Goal: Download file/media

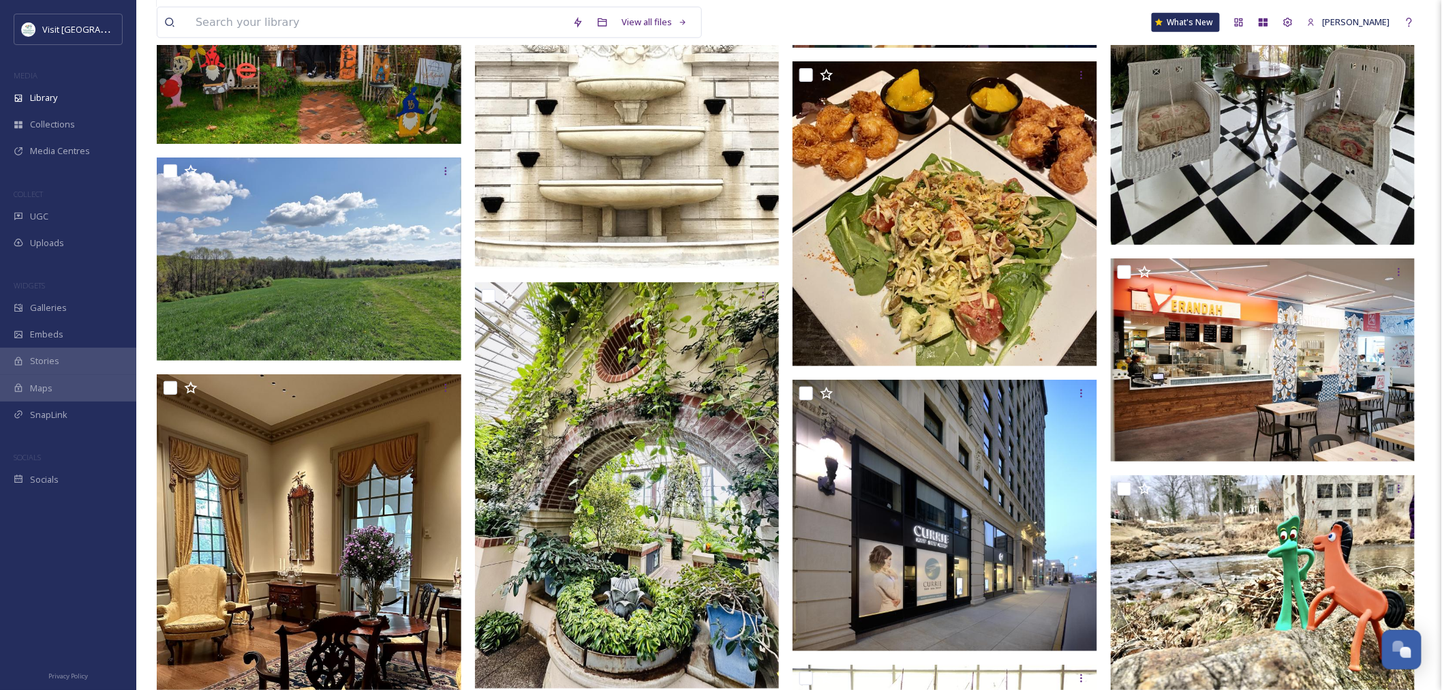
scroll to position [4695, 0]
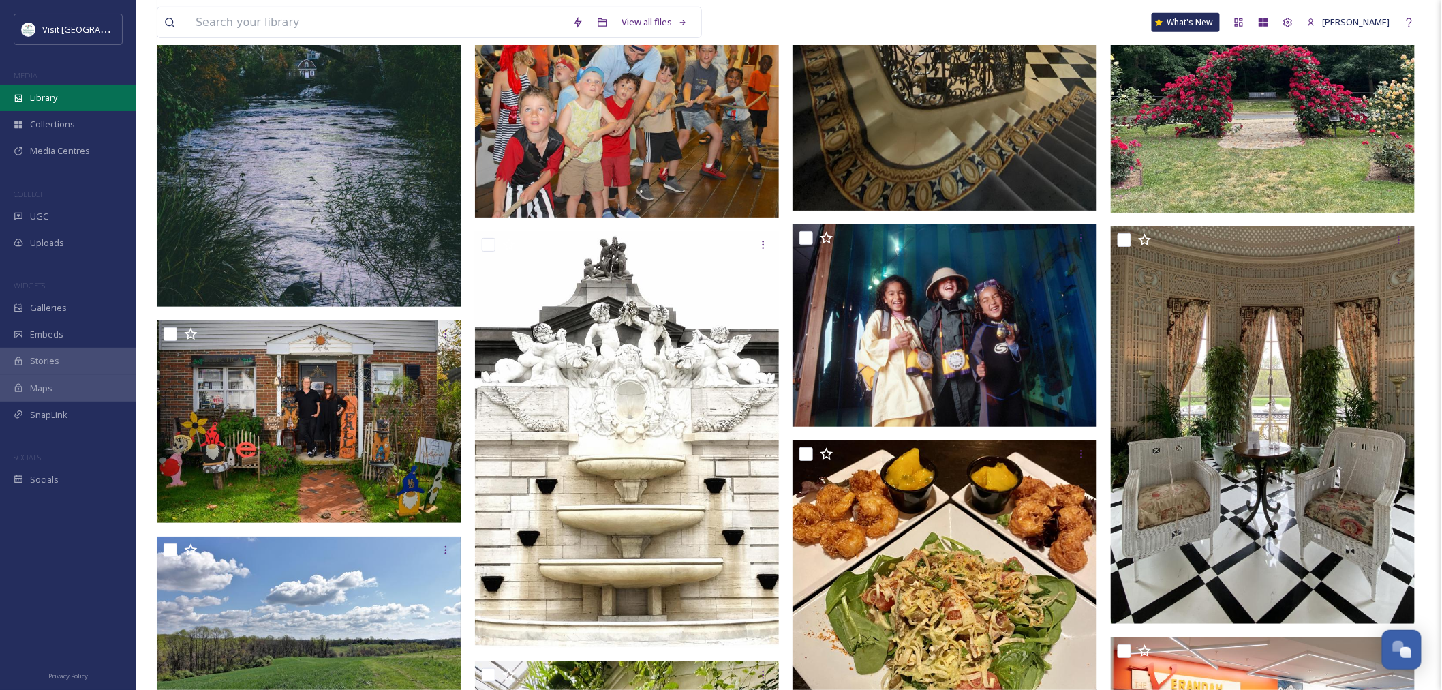
click at [51, 106] on div "Library" at bounding box center [68, 98] width 136 height 27
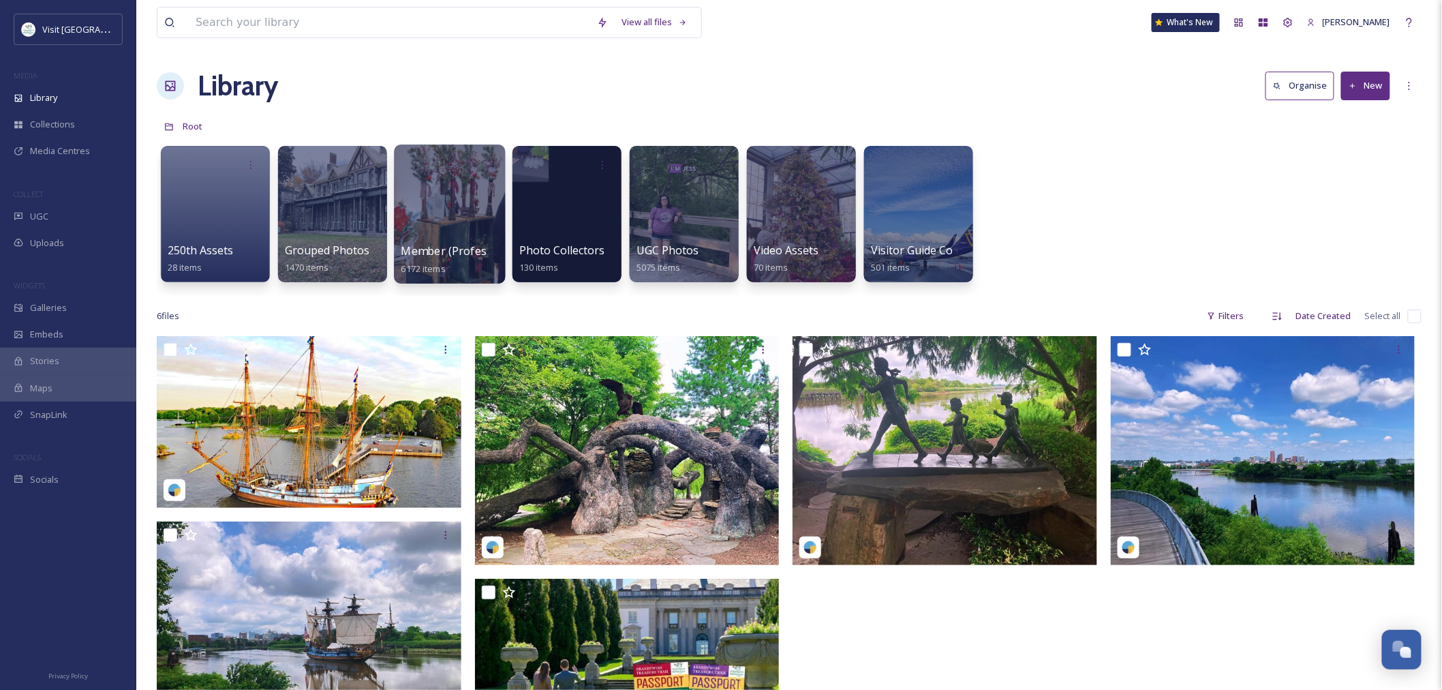
click at [438, 200] on div at bounding box center [449, 214] width 111 height 139
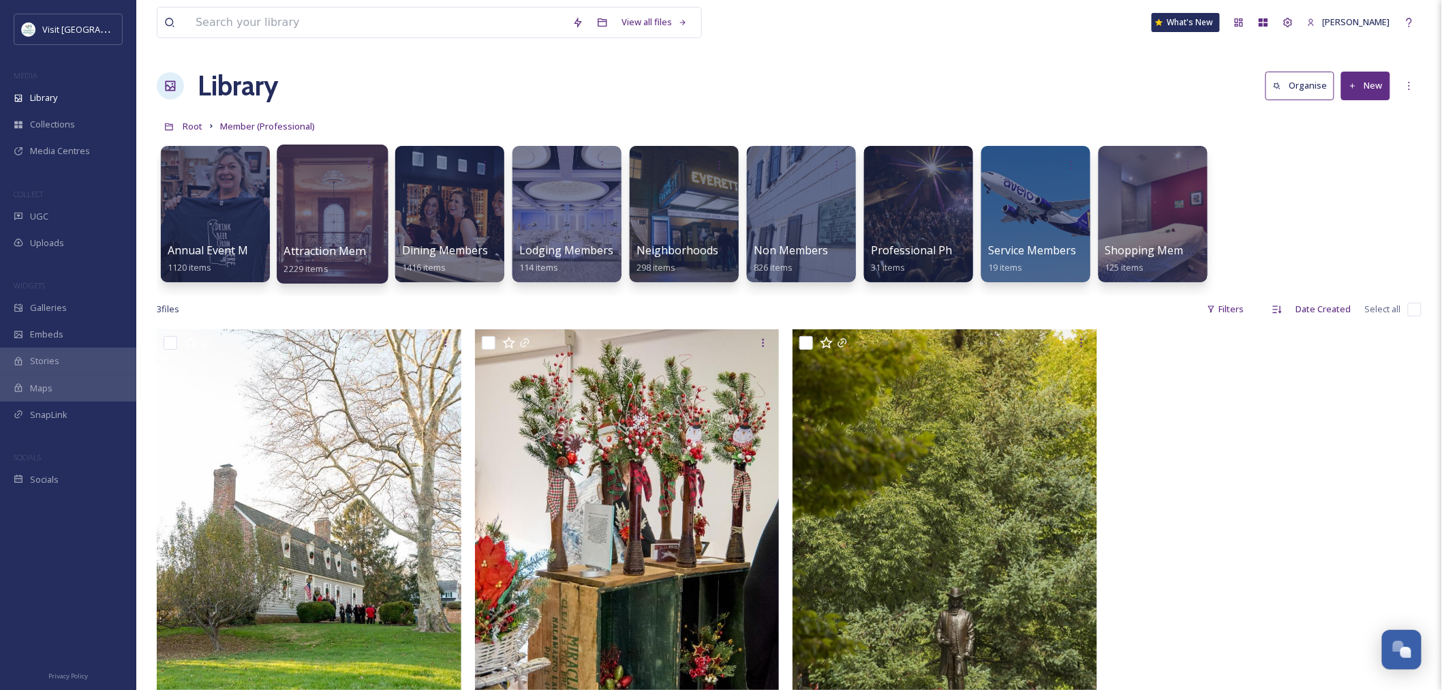
click at [287, 214] on div at bounding box center [332, 214] width 111 height 139
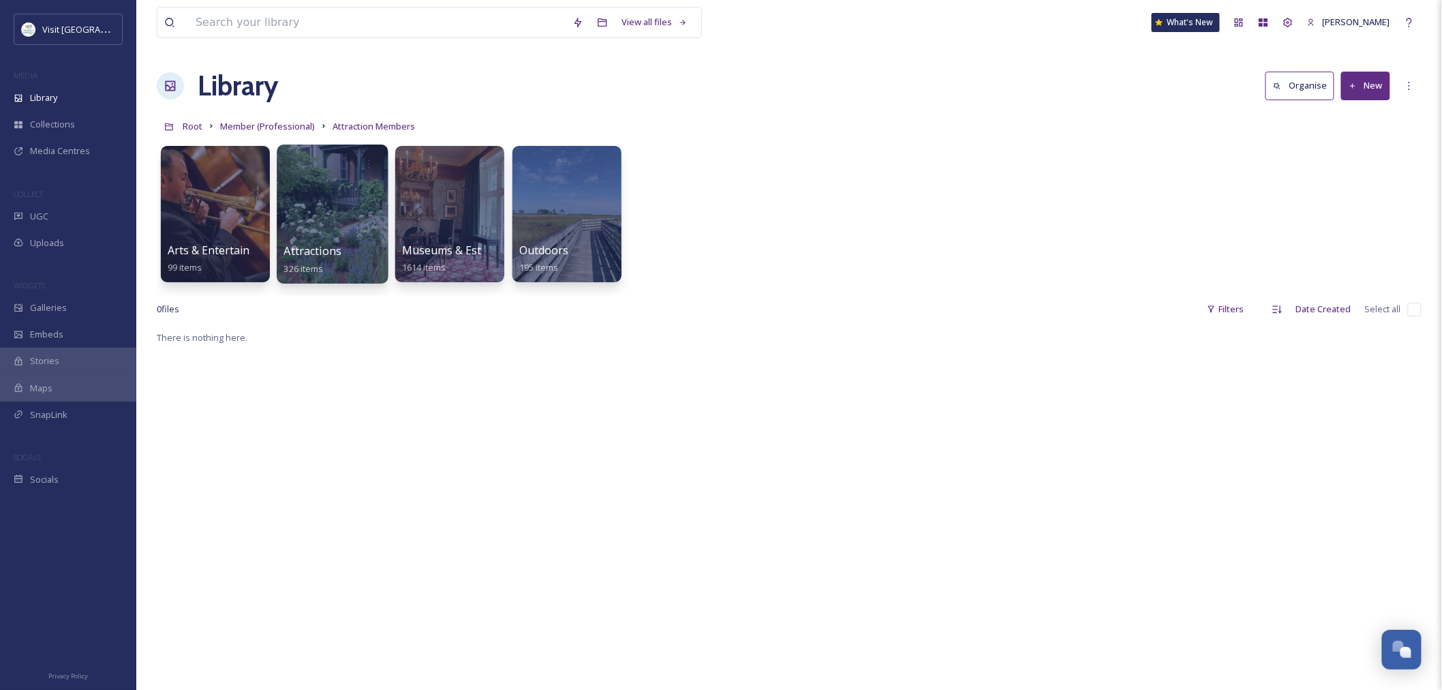
click at [315, 201] on div at bounding box center [332, 214] width 111 height 139
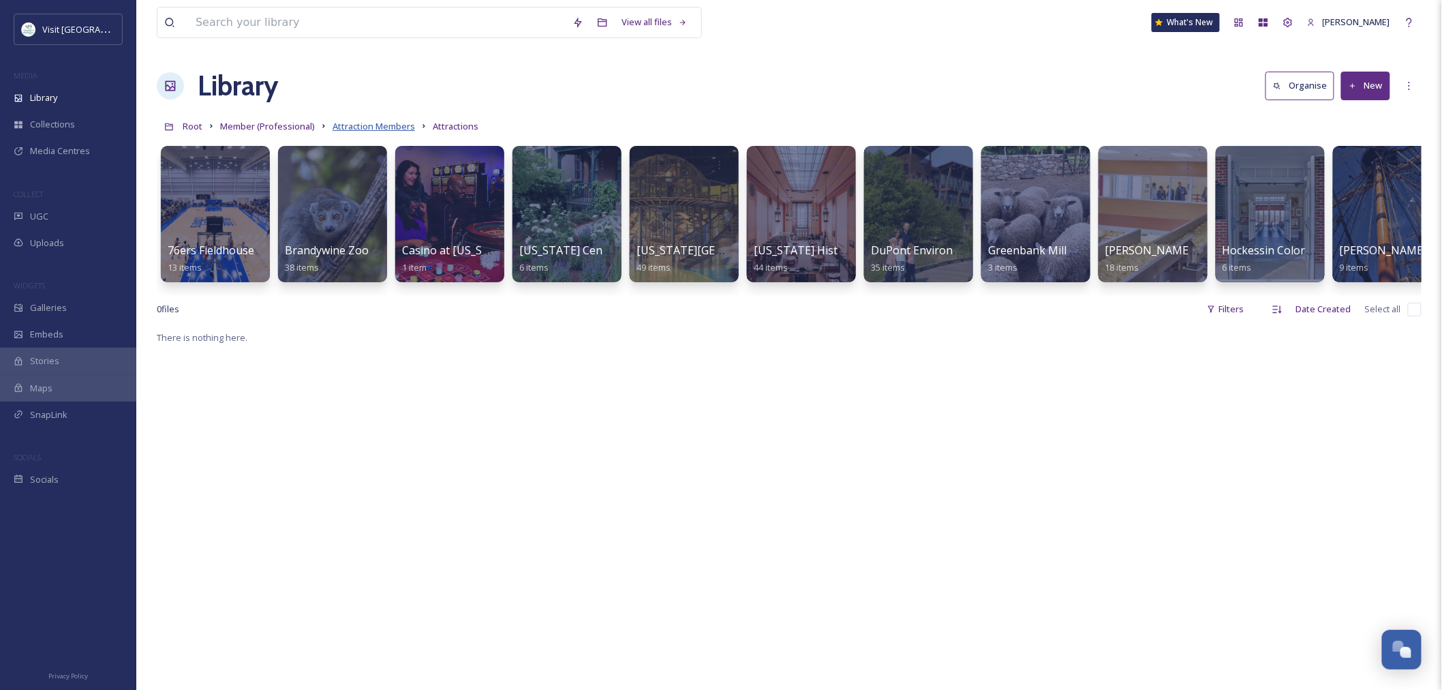
click at [349, 126] on span "Attraction Members" at bounding box center [374, 126] width 82 height 12
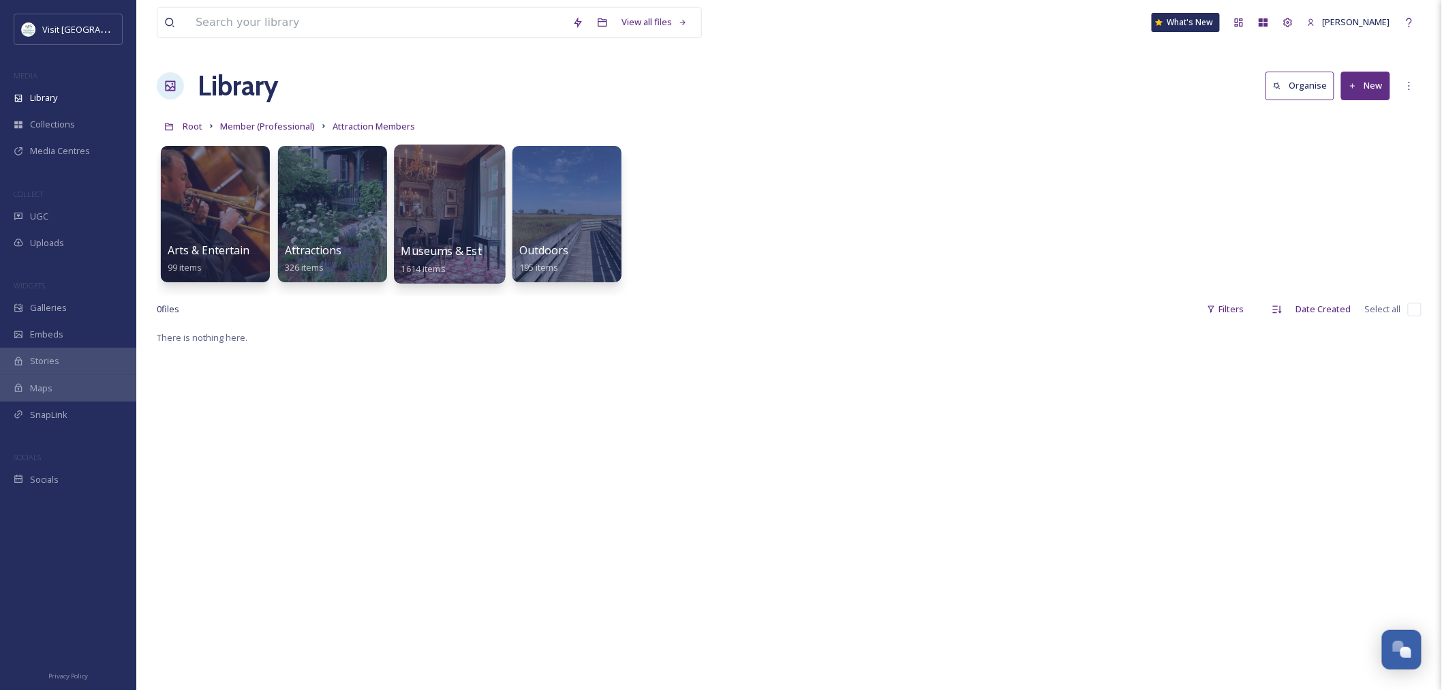
click at [432, 210] on div at bounding box center [449, 214] width 111 height 139
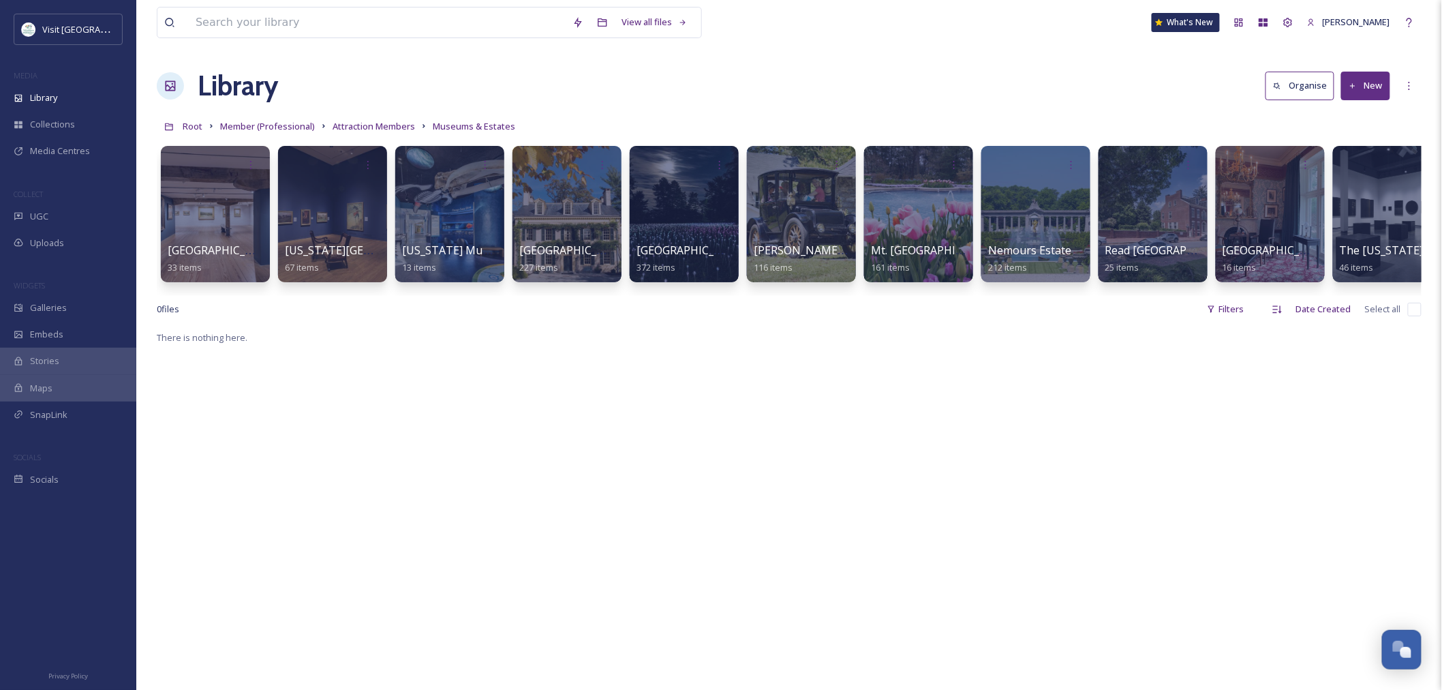
click at [511, 207] on div "[GEOGRAPHIC_DATA] 33 items [US_STATE][GEOGRAPHIC_DATA] 67 items [US_STATE][GEOG…" at bounding box center [789, 217] width 1265 height 157
click at [532, 185] on div at bounding box center [566, 214] width 111 height 139
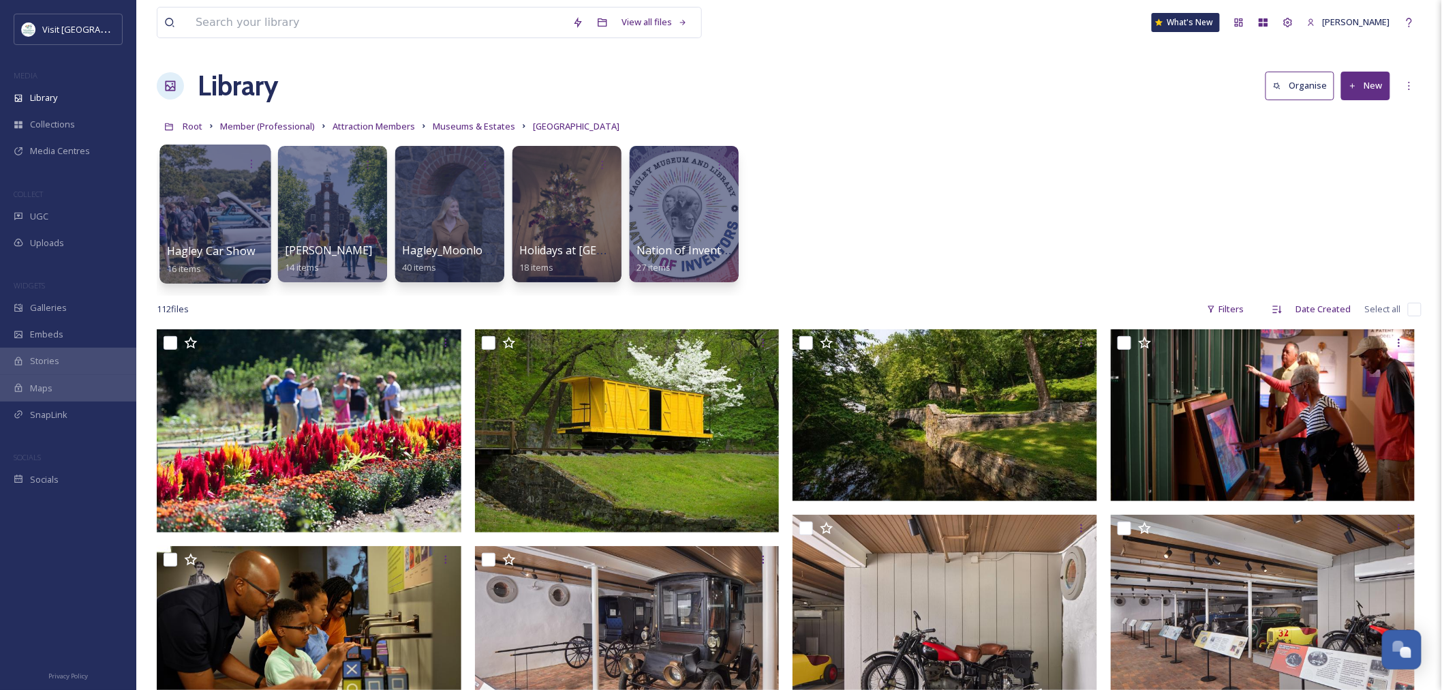
click at [223, 206] on div at bounding box center [215, 214] width 111 height 139
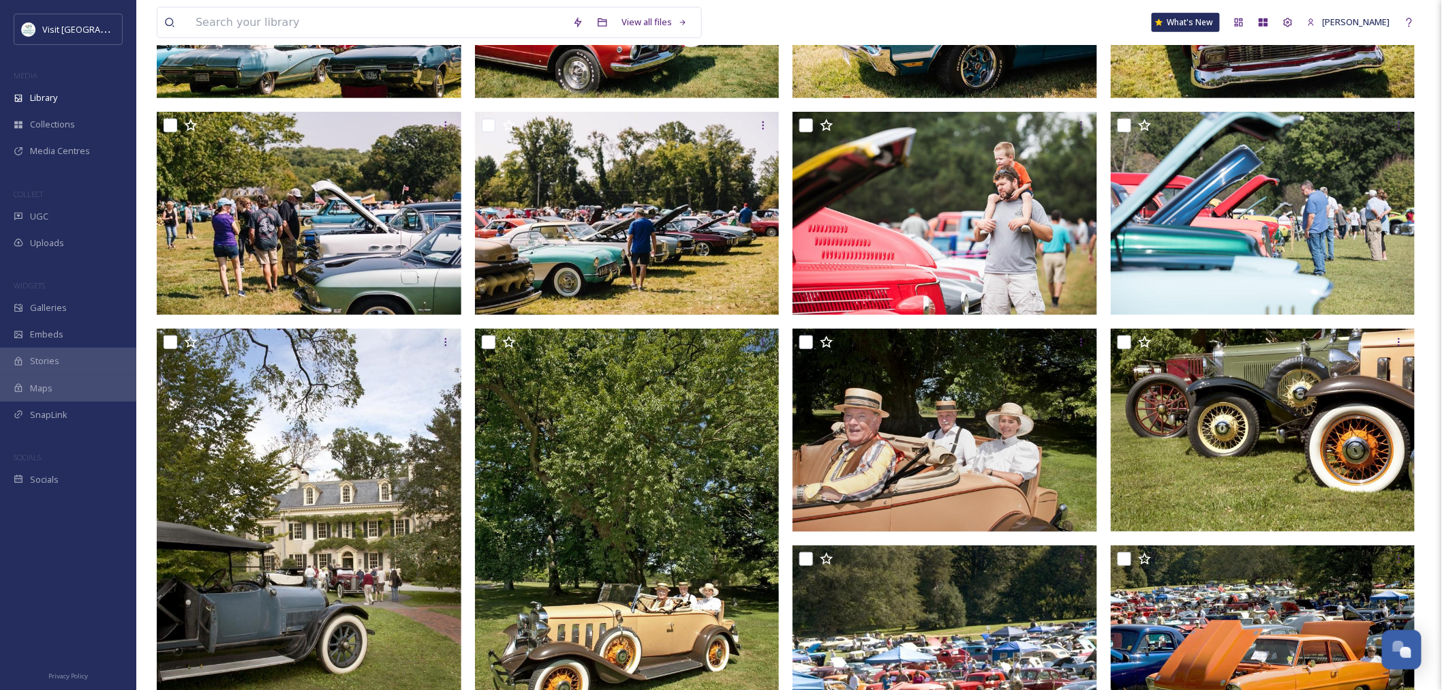
scroll to position [303, 0]
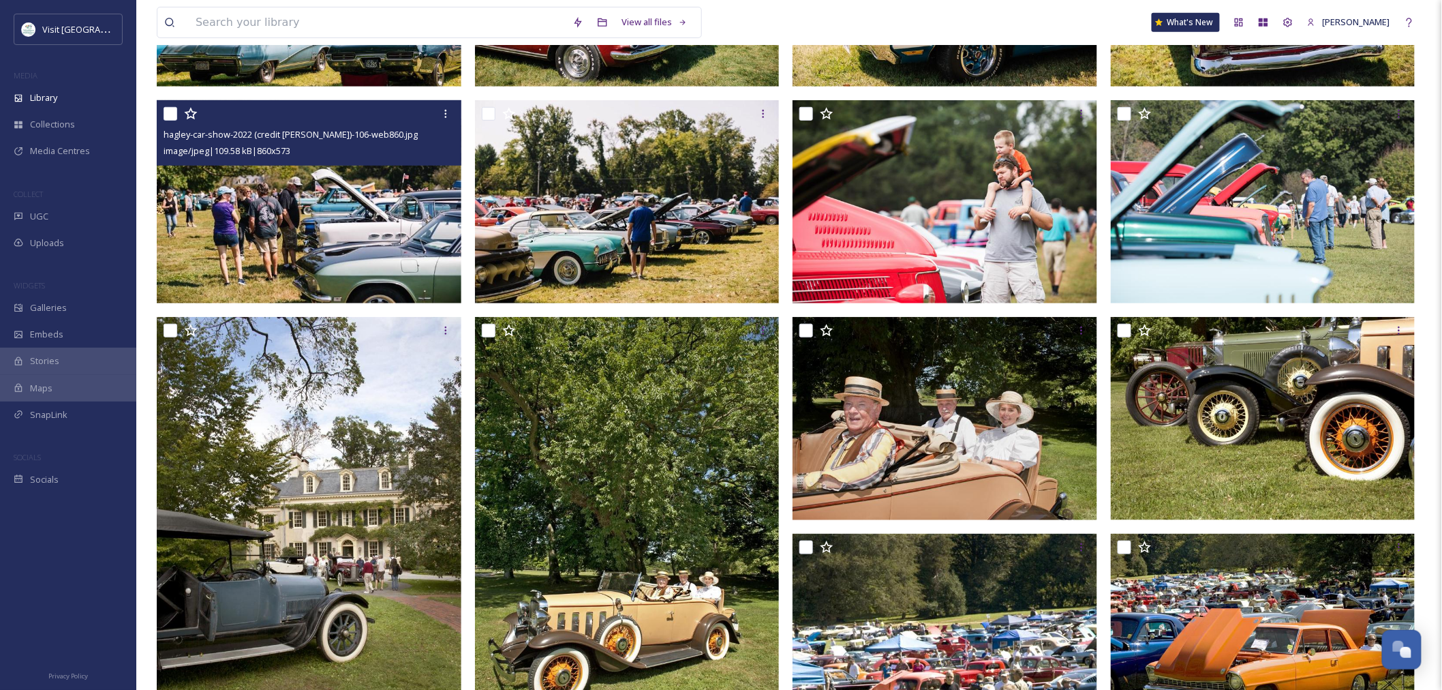
click at [166, 116] on input "checkbox" at bounding box center [171, 114] width 14 height 14
checkbox input "true"
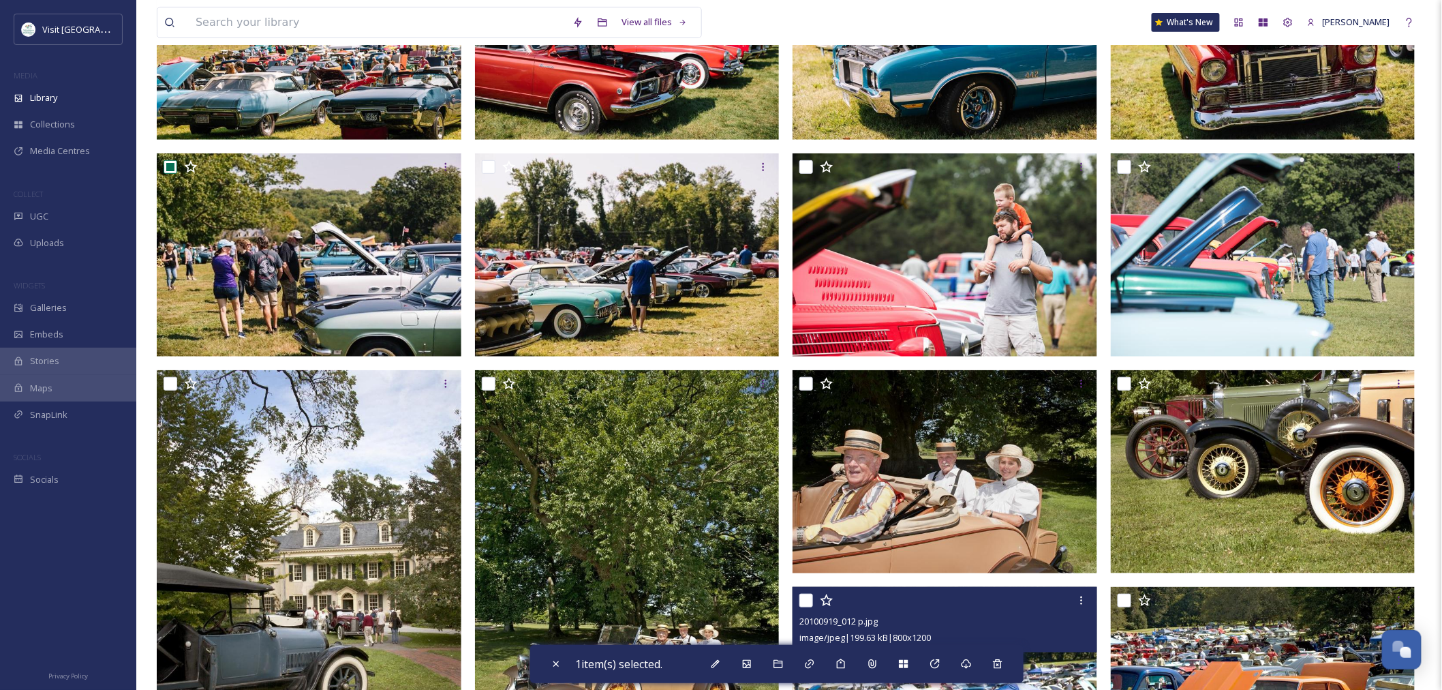
scroll to position [248, 0]
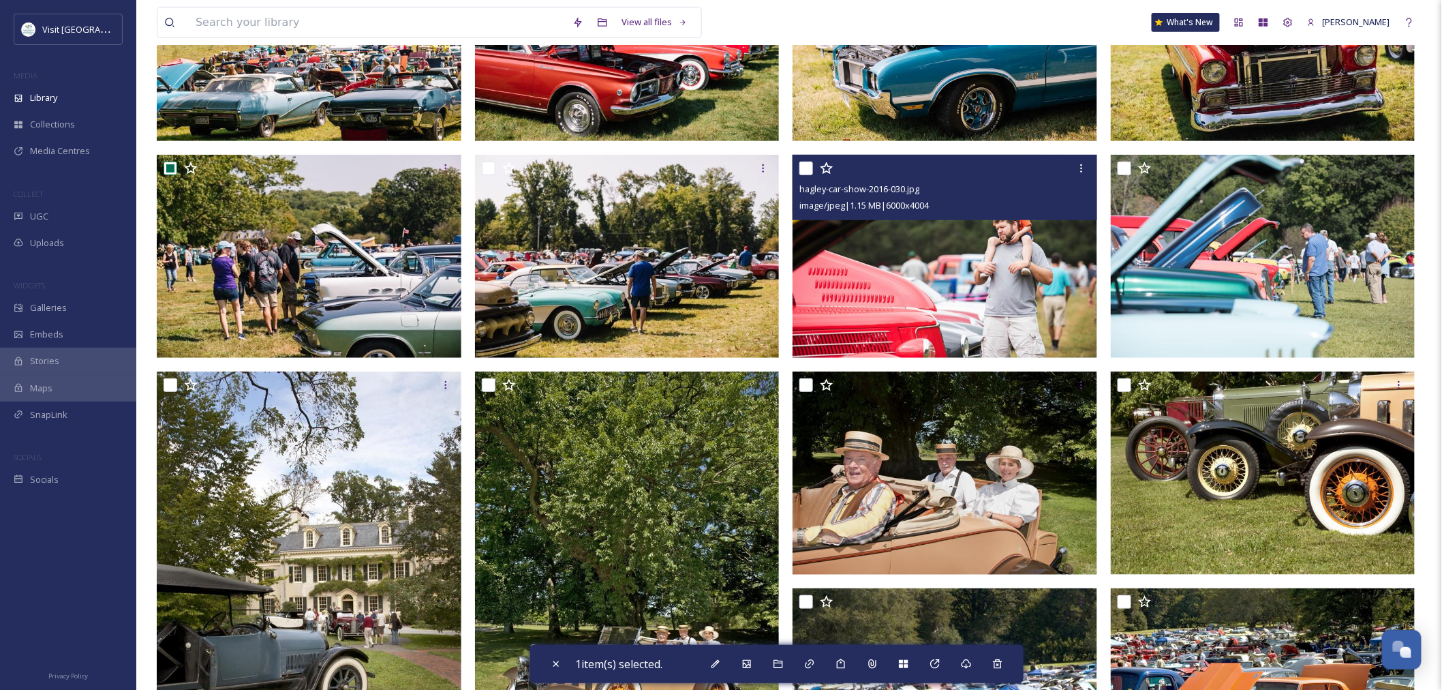
click at [812, 168] on input "checkbox" at bounding box center [807, 169] width 14 height 14
checkbox input "true"
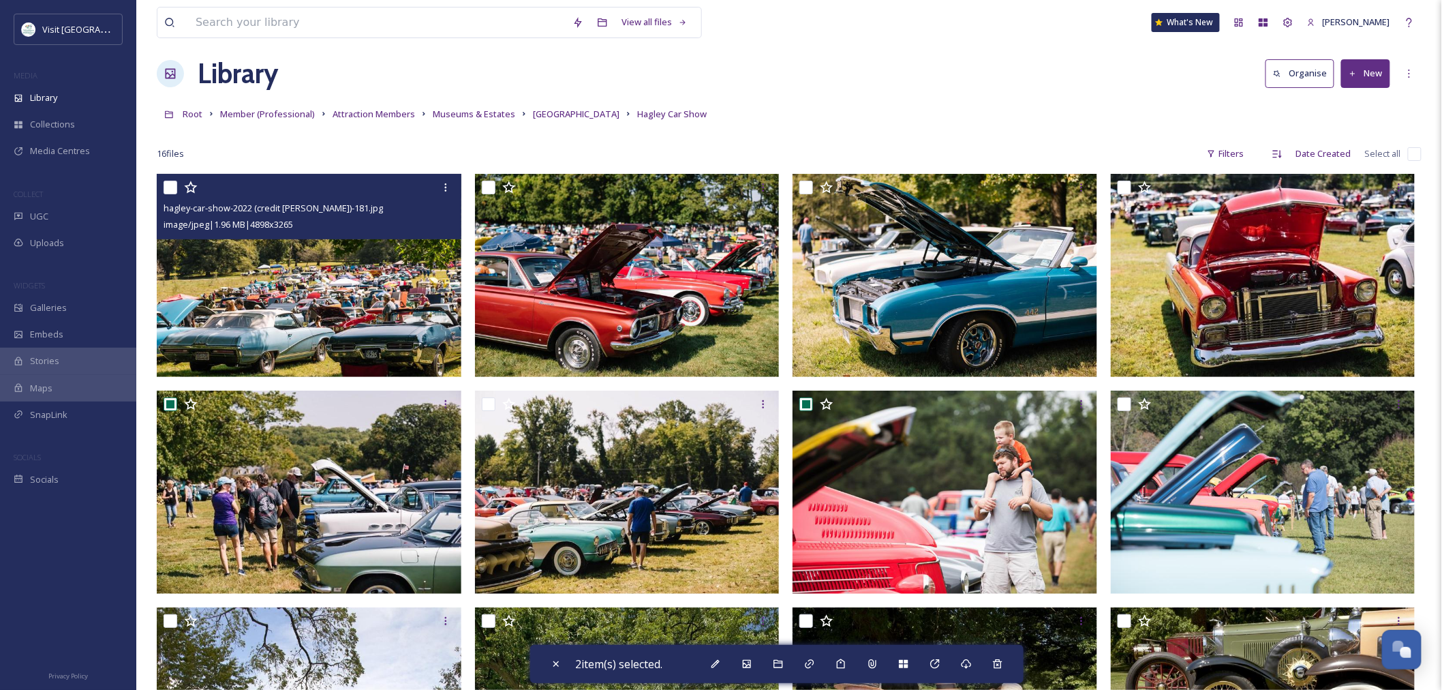
scroll to position [0, 0]
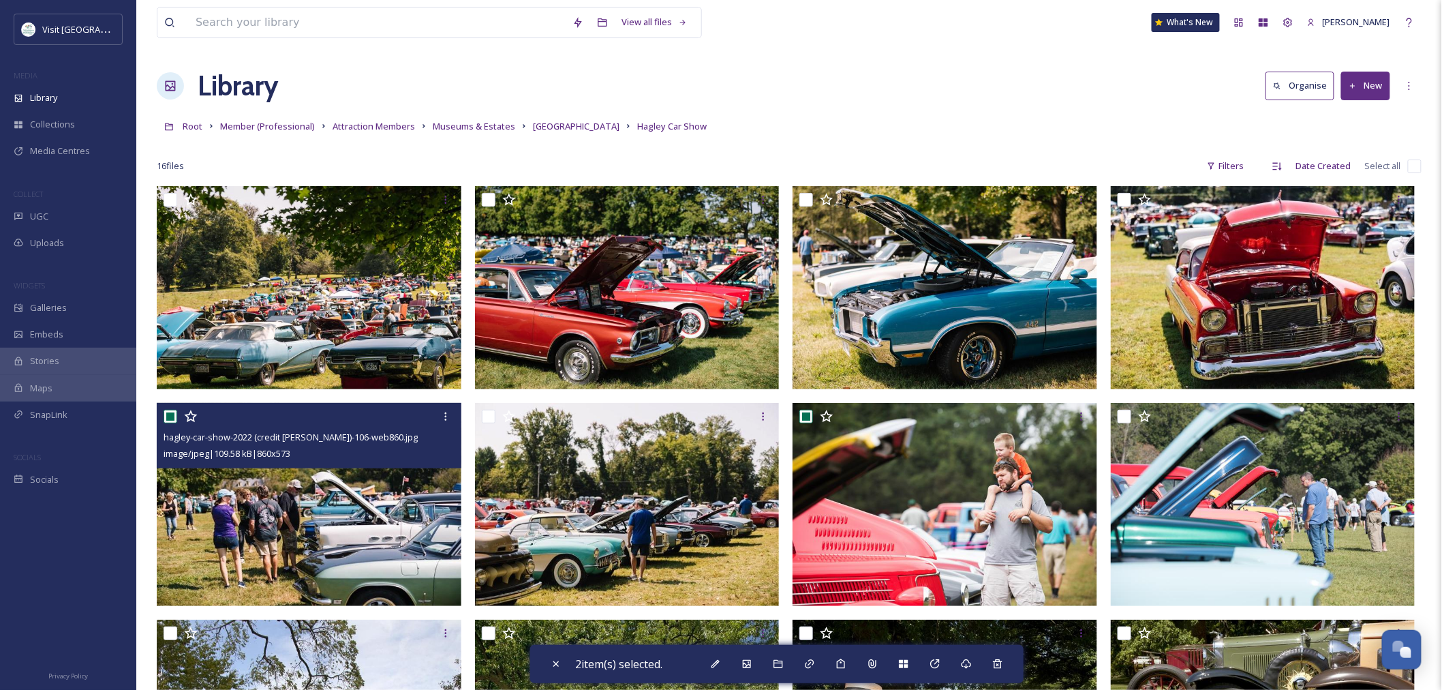
click at [167, 412] on input "checkbox" at bounding box center [171, 417] width 14 height 14
checkbox input "false"
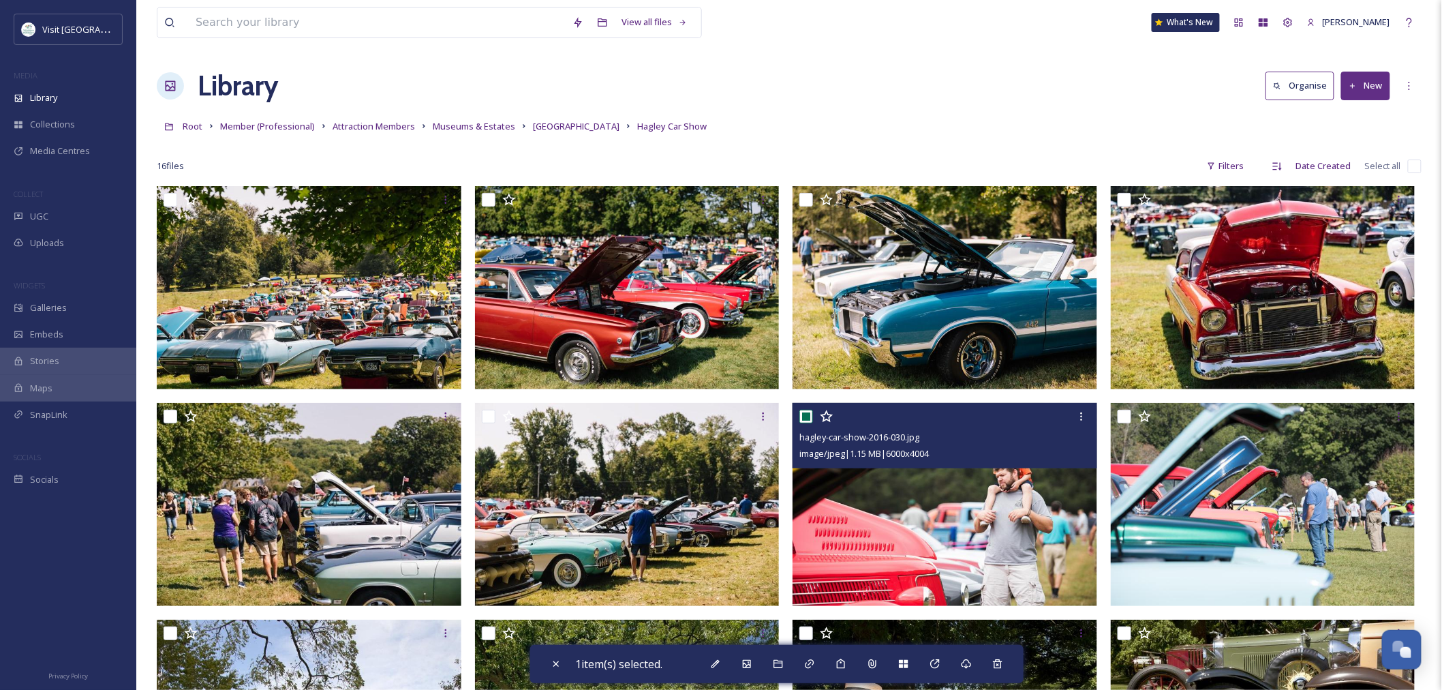
click at [806, 418] on input "checkbox" at bounding box center [807, 417] width 14 height 14
checkbox input "false"
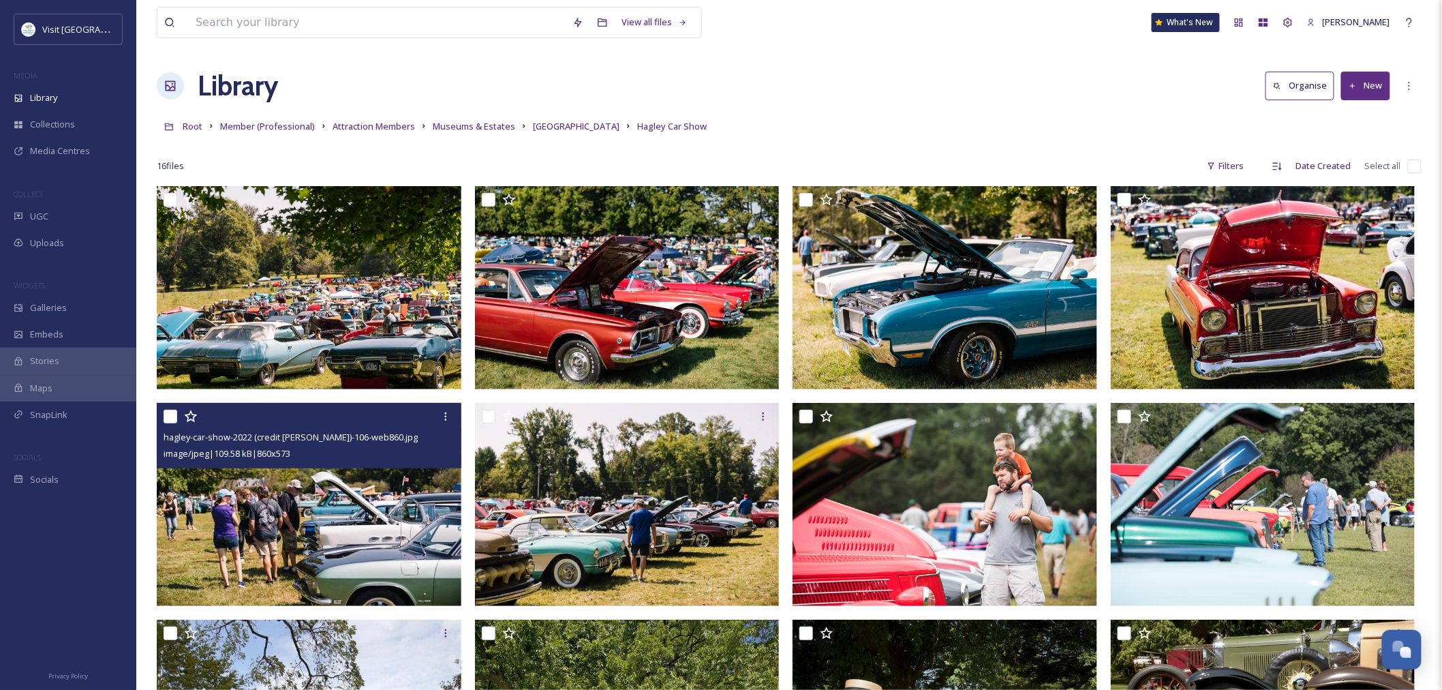
drag, startPoint x: 165, startPoint y: 416, endPoint x: 211, endPoint y: 445, distance: 54.8
click at [166, 416] on input "checkbox" at bounding box center [171, 417] width 14 height 14
checkbox input "true"
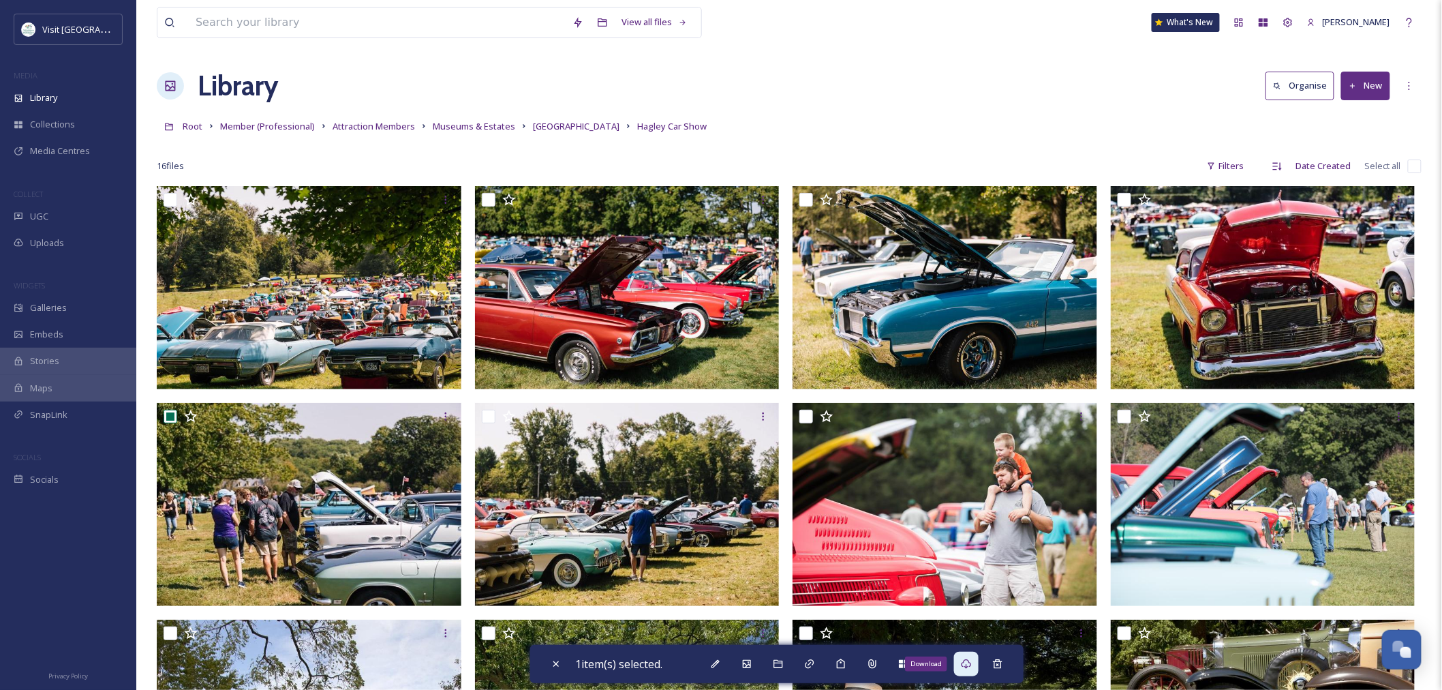
click at [965, 662] on icon at bounding box center [966, 663] width 11 height 11
click at [66, 100] on div "Library" at bounding box center [68, 98] width 136 height 27
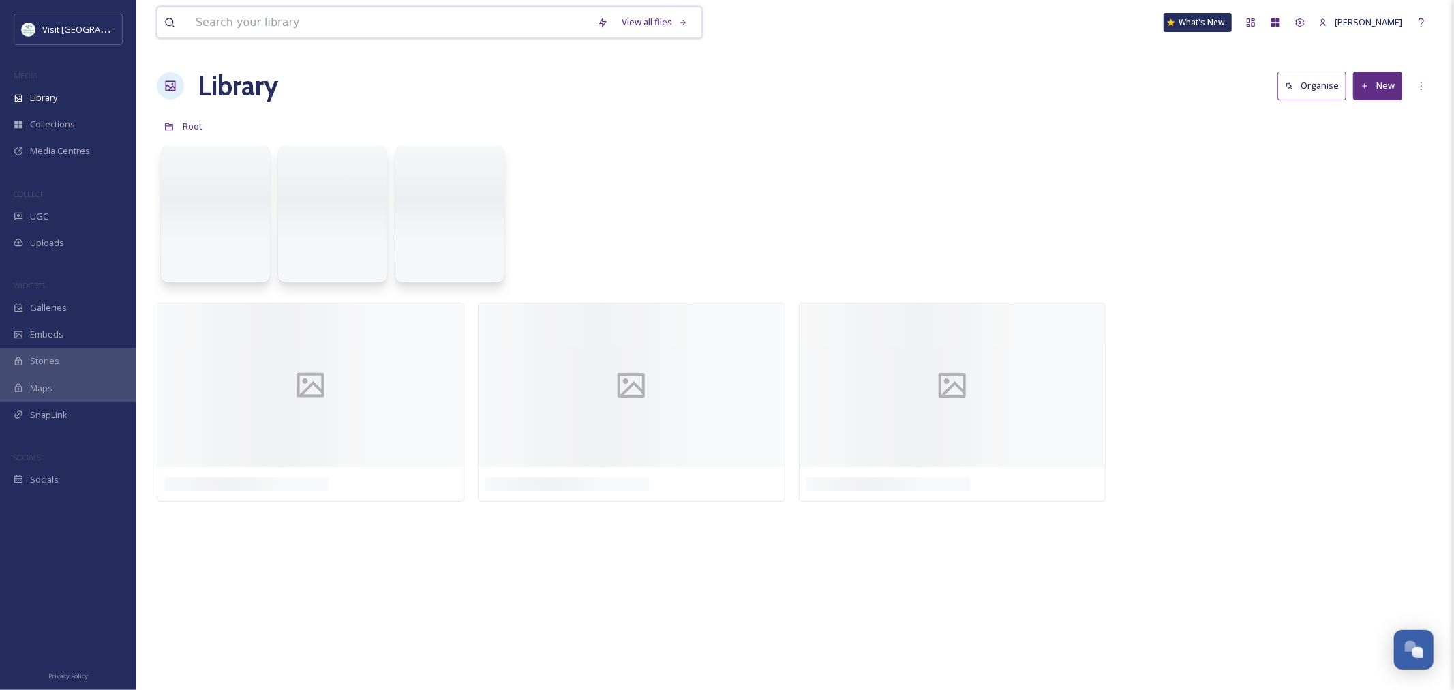
click at [269, 23] on input at bounding box center [390, 22] width 402 height 30
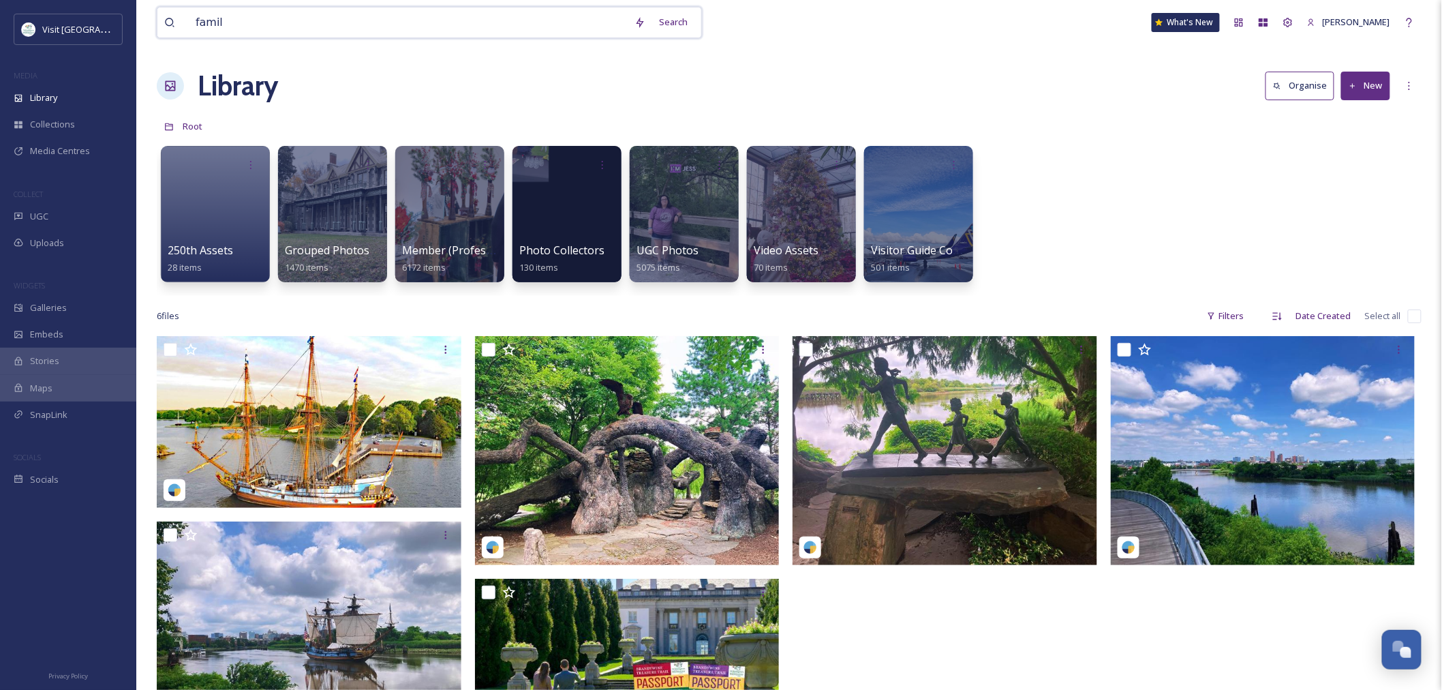
type input "family"
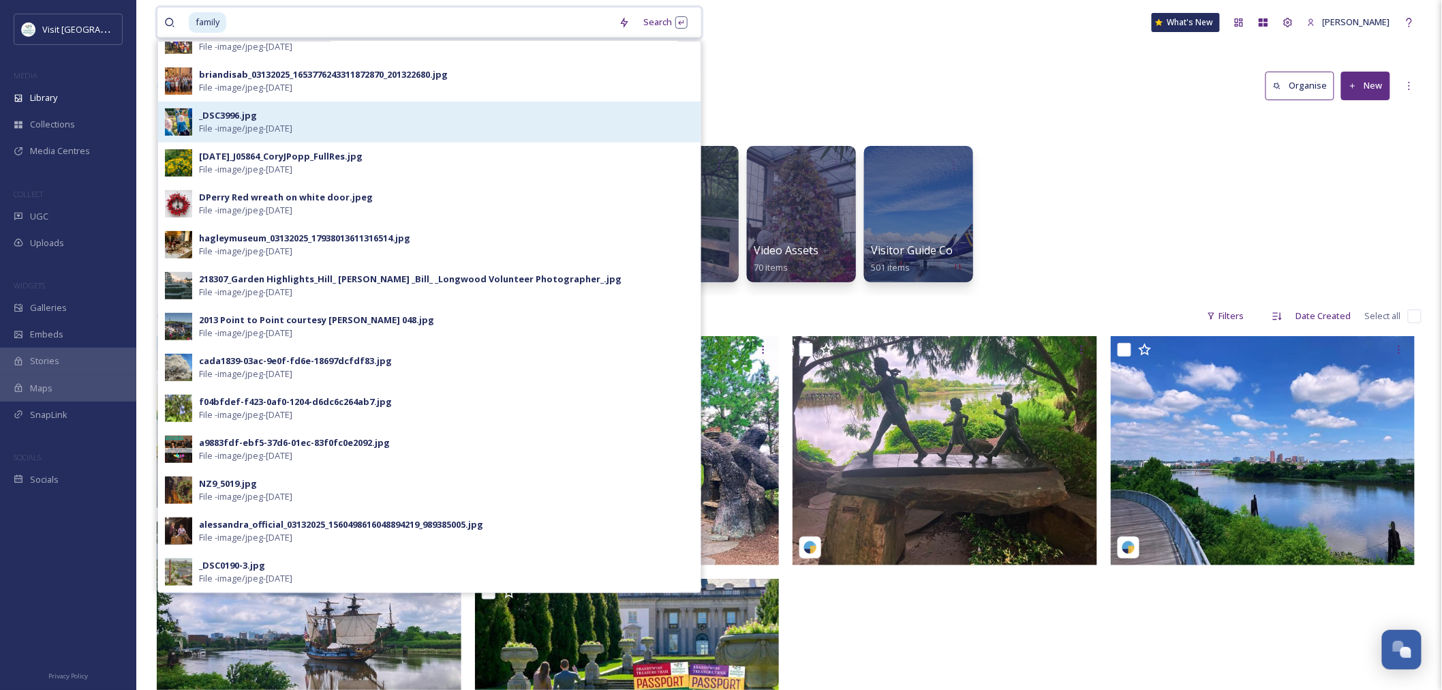
scroll to position [227, 0]
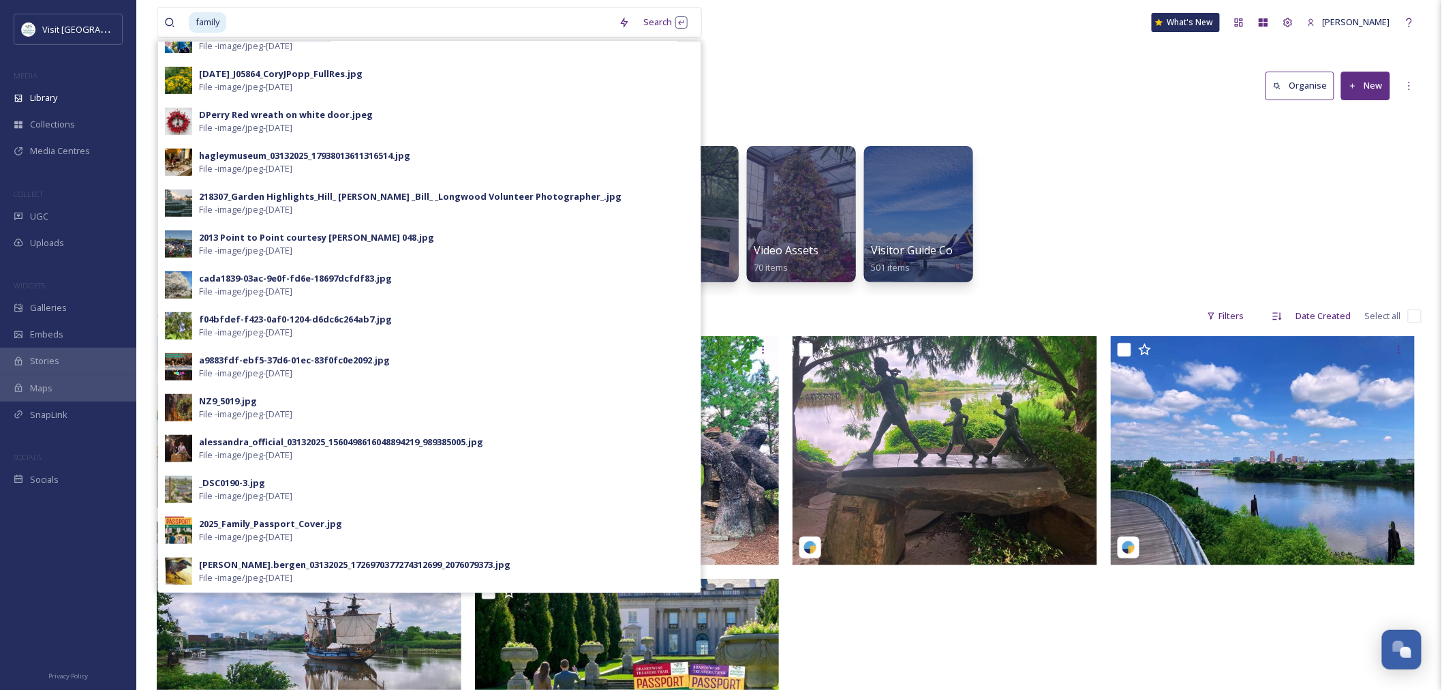
click at [1020, 132] on div "Root" at bounding box center [789, 126] width 1265 height 26
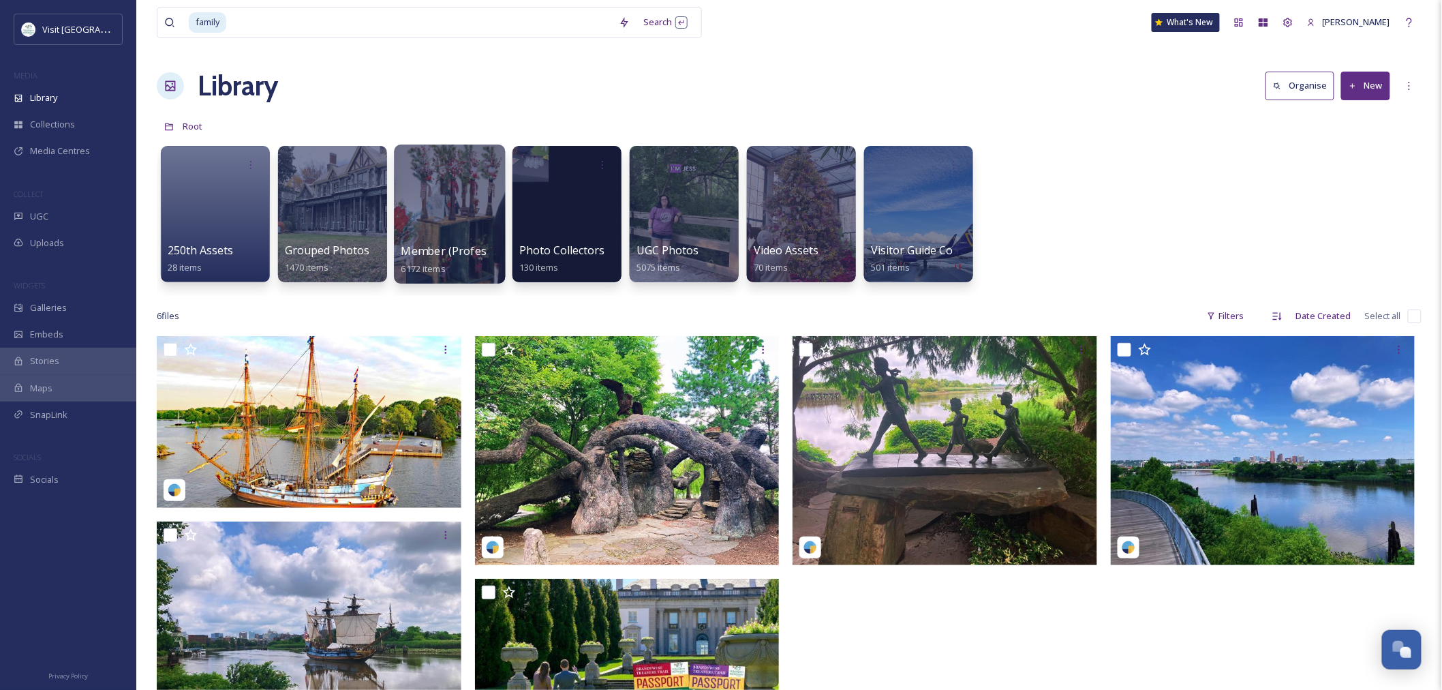
click at [444, 218] on div at bounding box center [449, 214] width 111 height 139
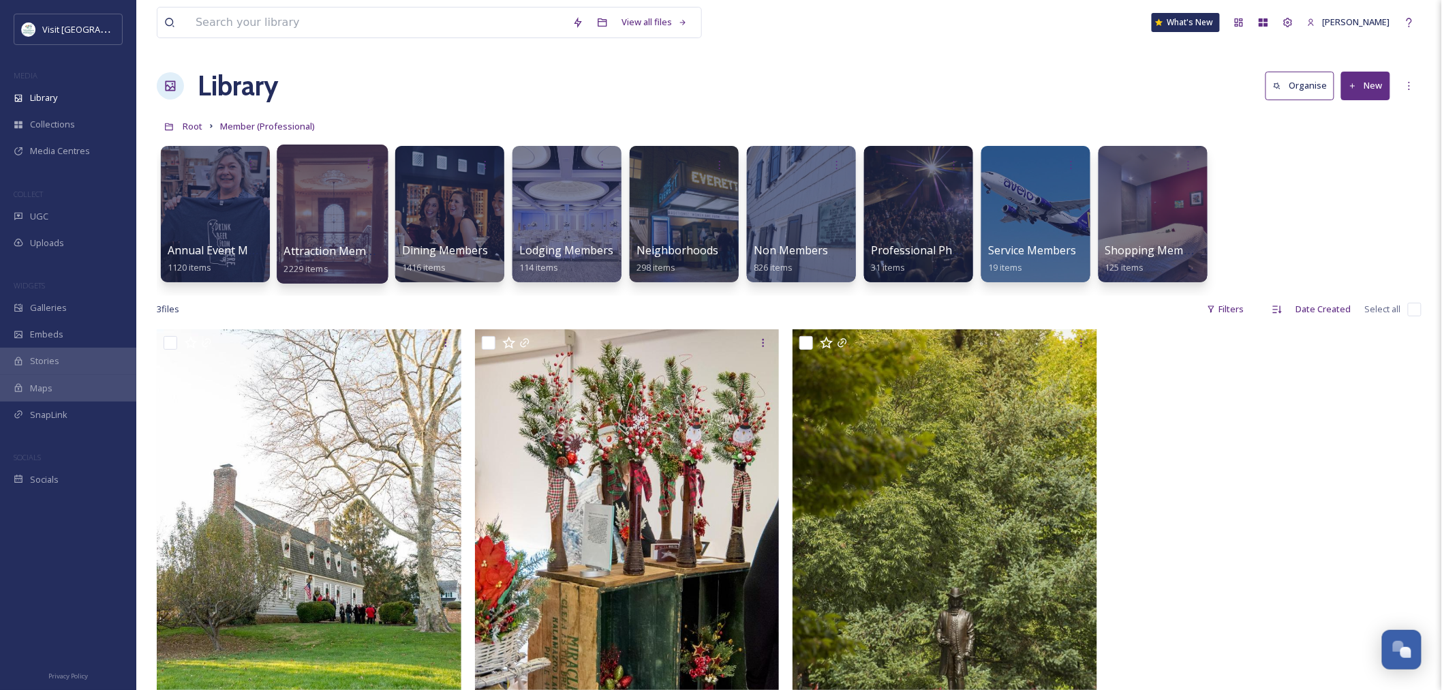
click at [328, 216] on div at bounding box center [332, 214] width 111 height 139
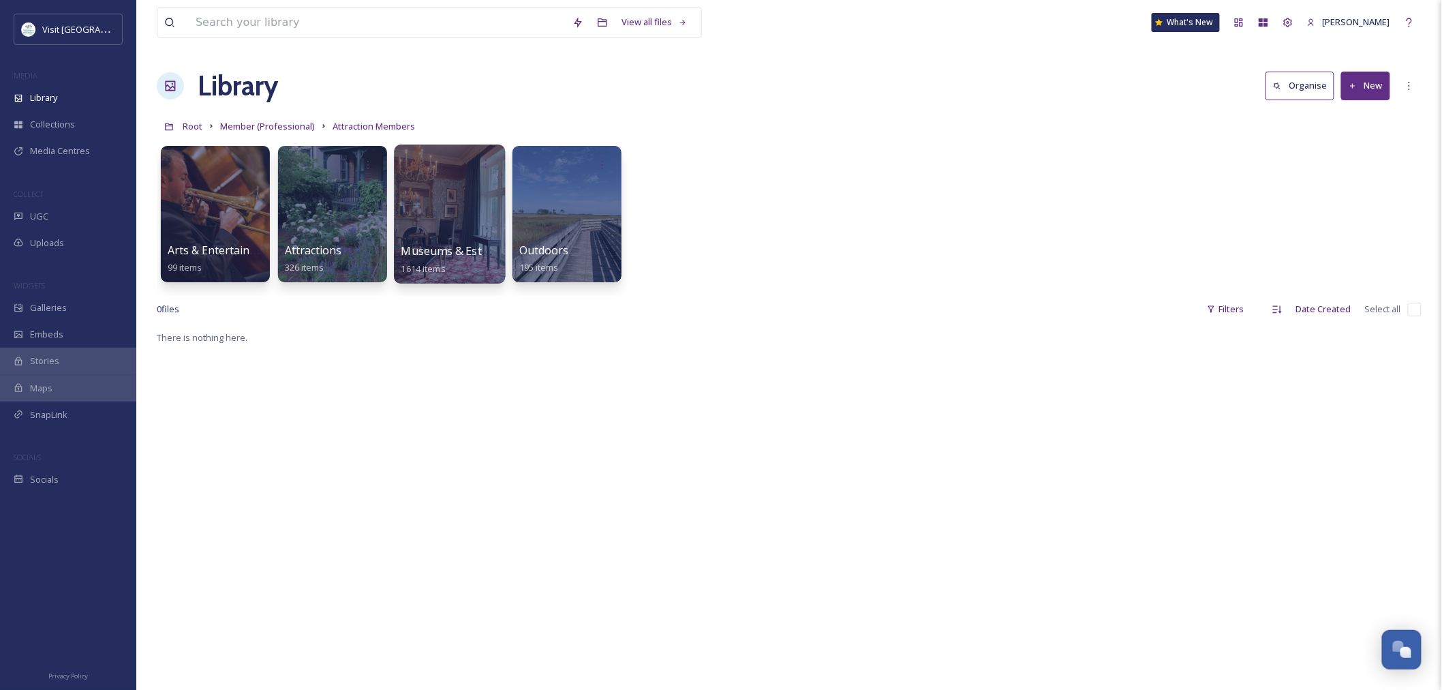
click at [446, 215] on div at bounding box center [449, 214] width 111 height 139
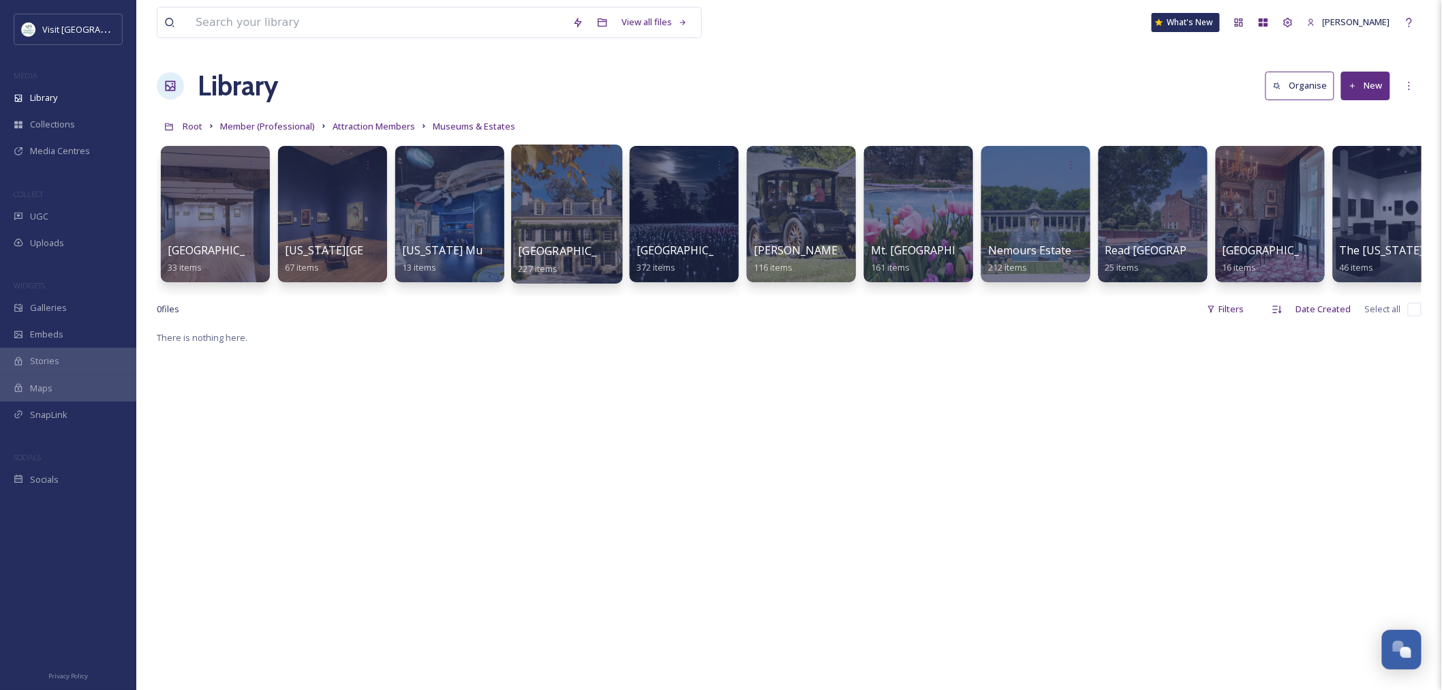
click at [532, 213] on div at bounding box center [566, 214] width 111 height 139
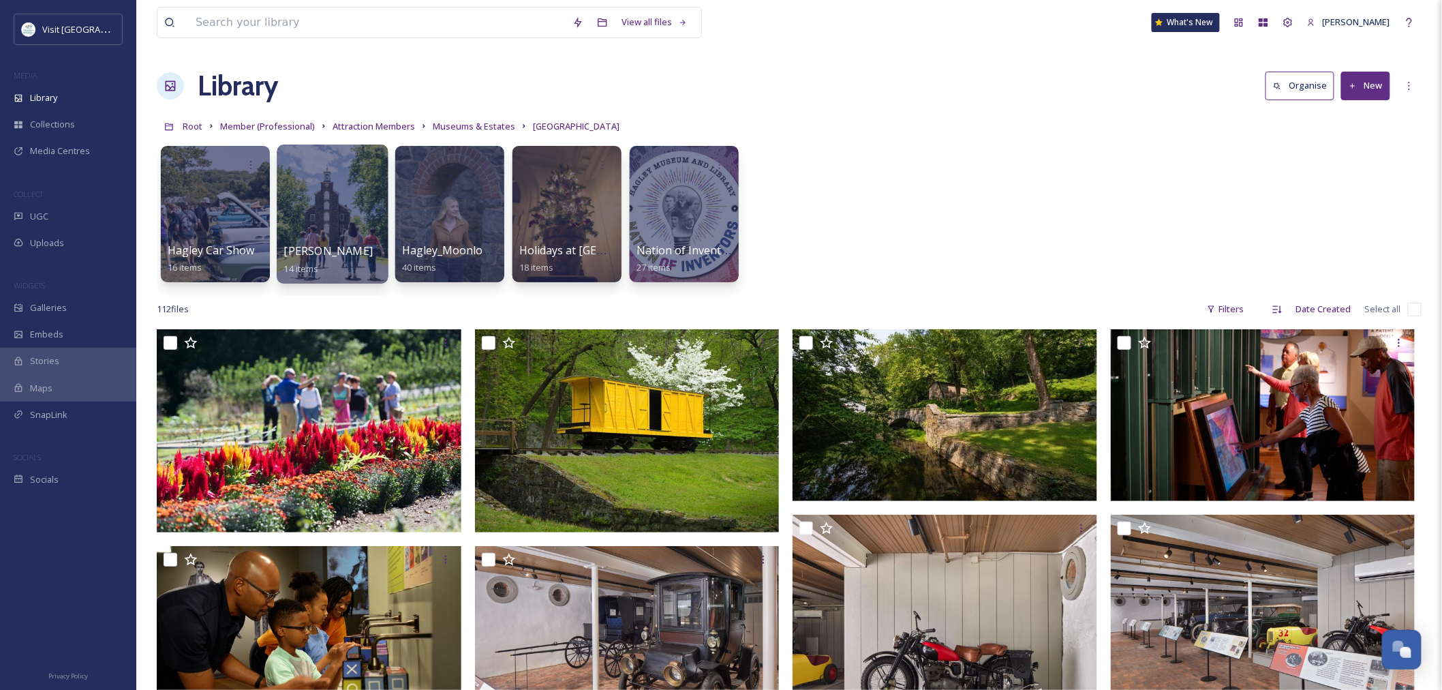
click at [324, 239] on div at bounding box center [332, 214] width 111 height 139
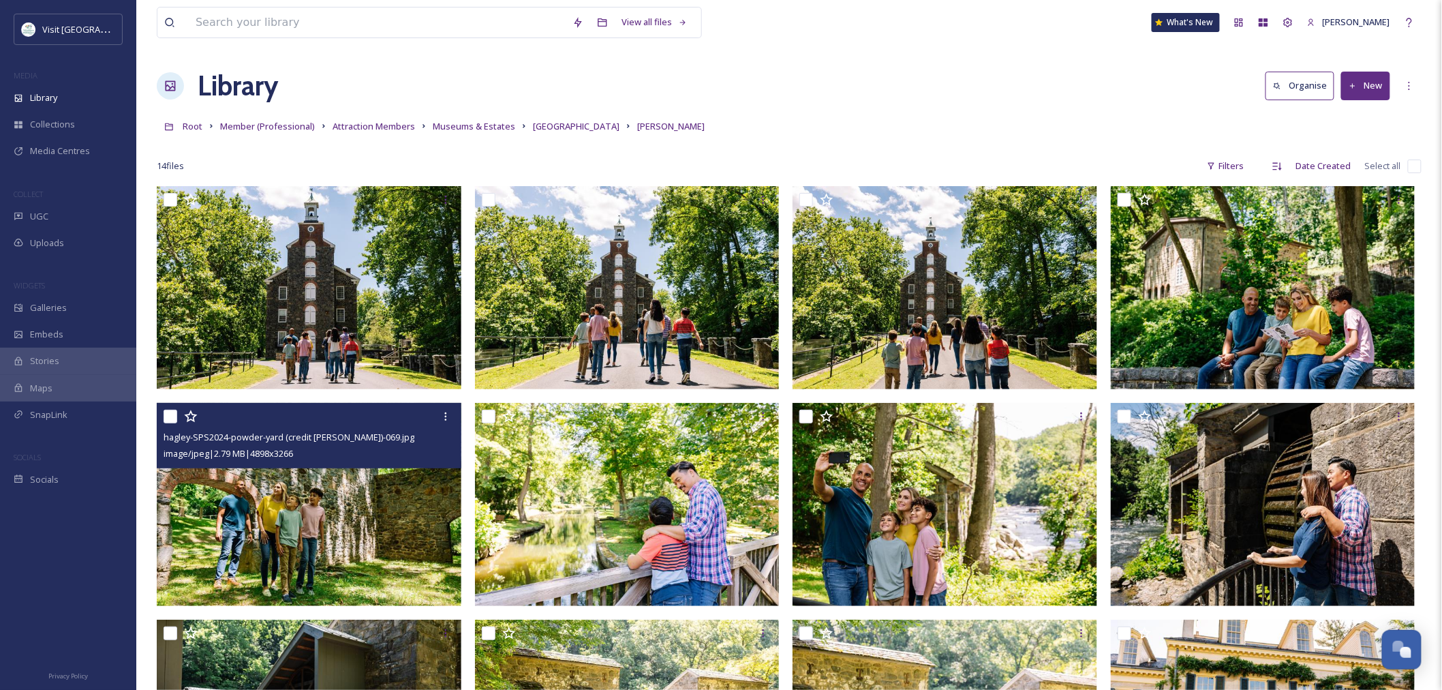
click at [175, 419] on input "checkbox" at bounding box center [171, 417] width 14 height 14
checkbox input "true"
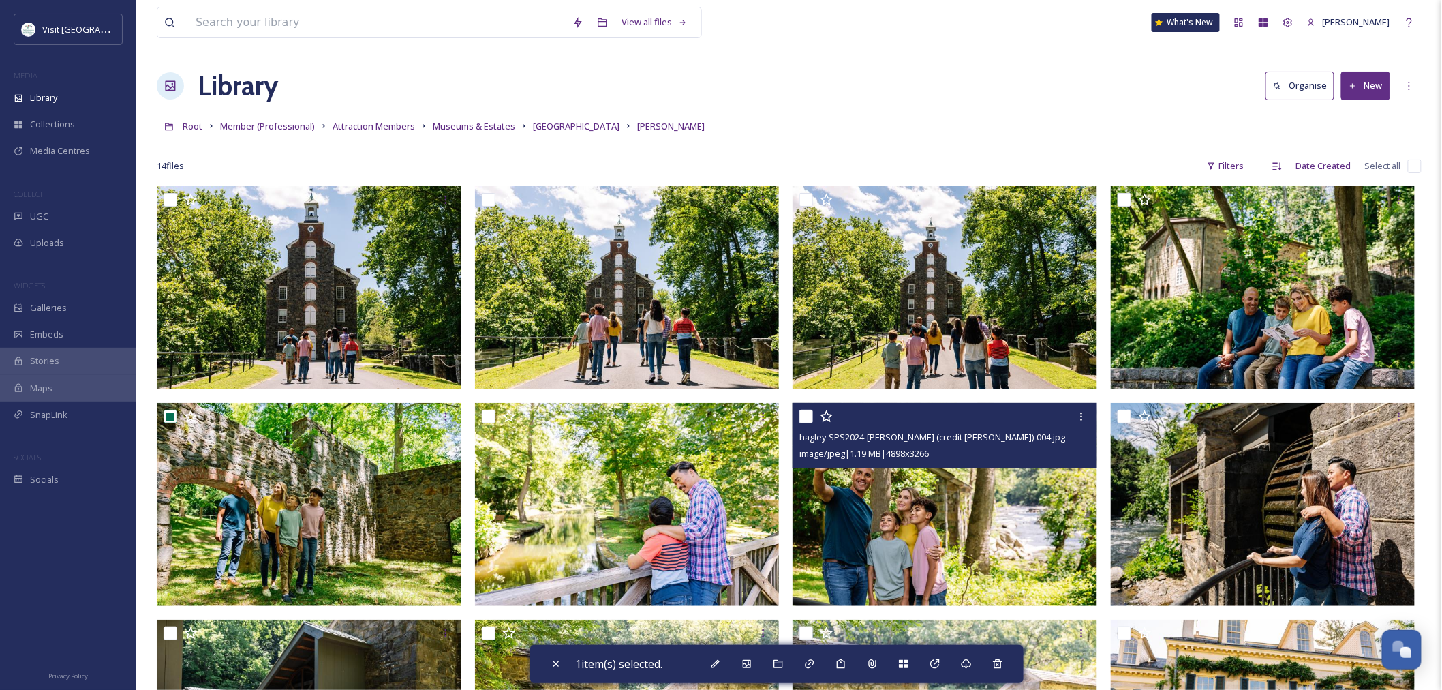
click at [810, 416] on input "checkbox" at bounding box center [807, 417] width 14 height 14
checkbox input "true"
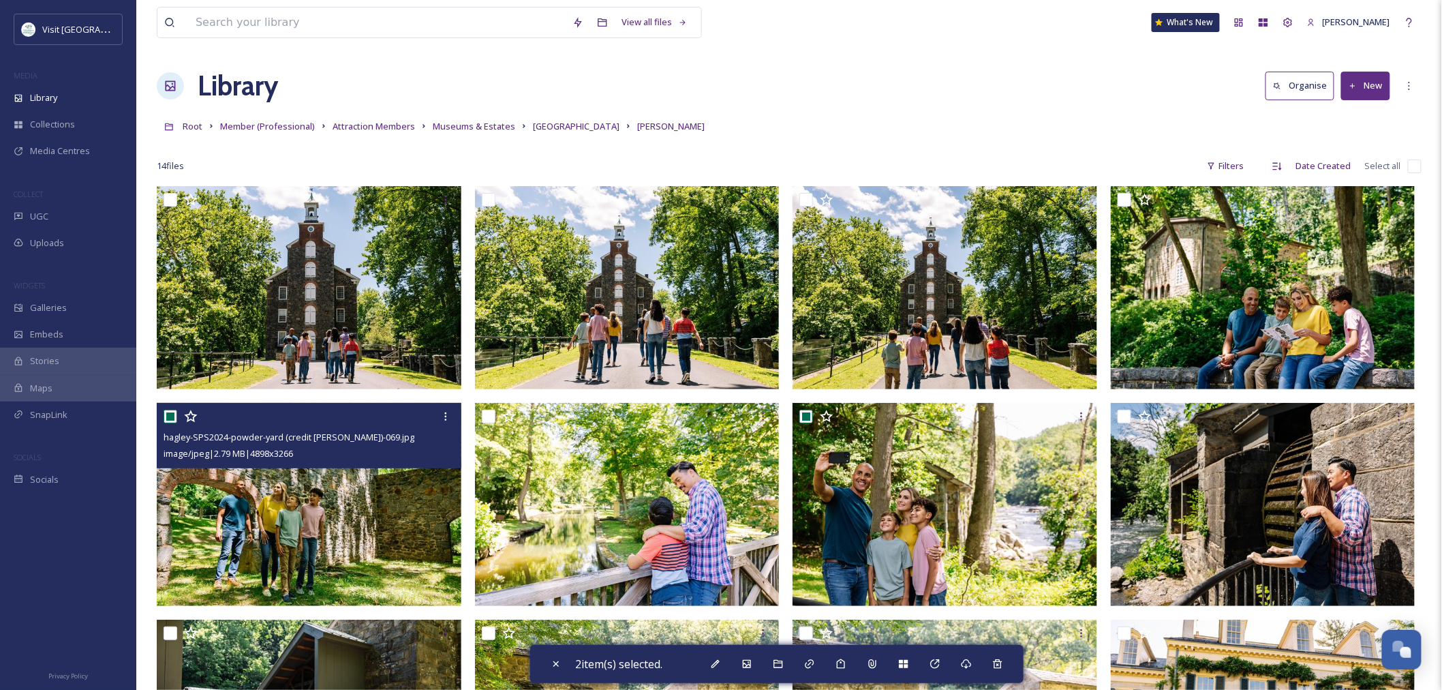
click at [166, 410] on input "checkbox" at bounding box center [171, 417] width 14 height 14
checkbox input "false"
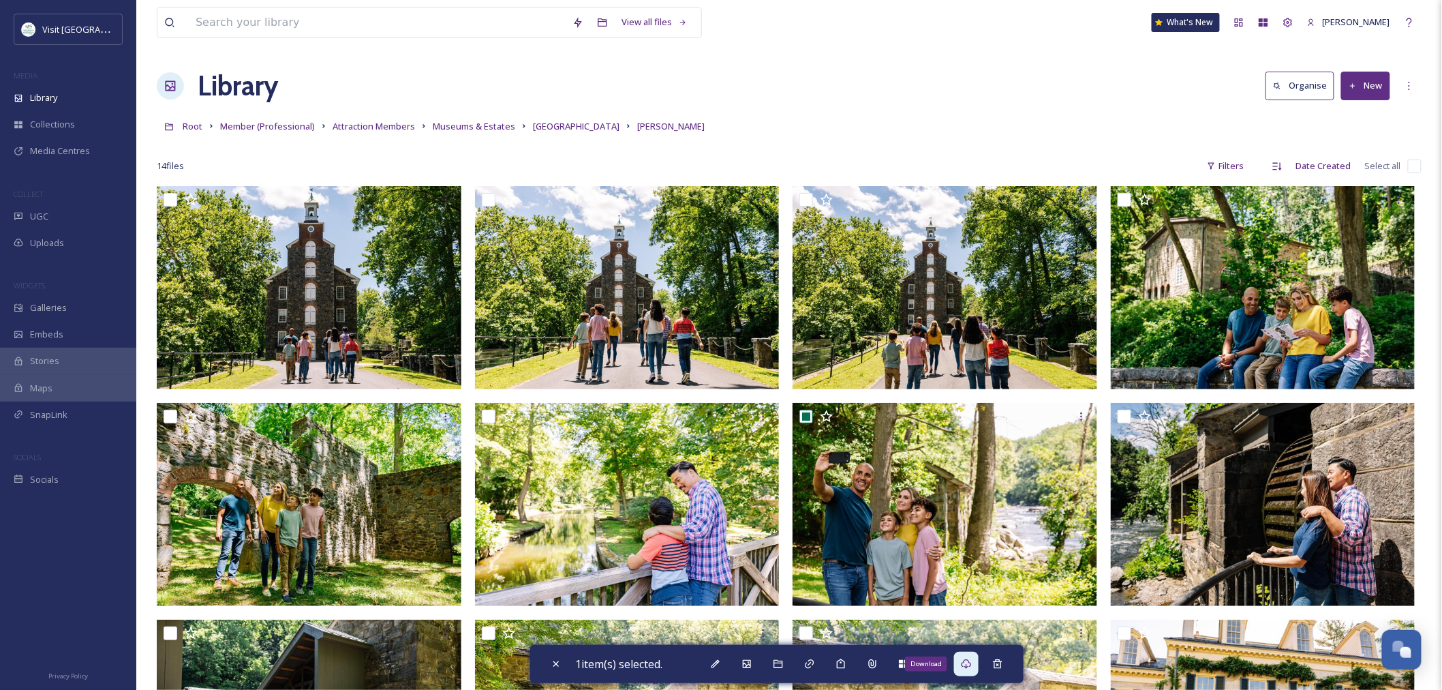
click at [970, 667] on icon at bounding box center [967, 664] width 10 height 10
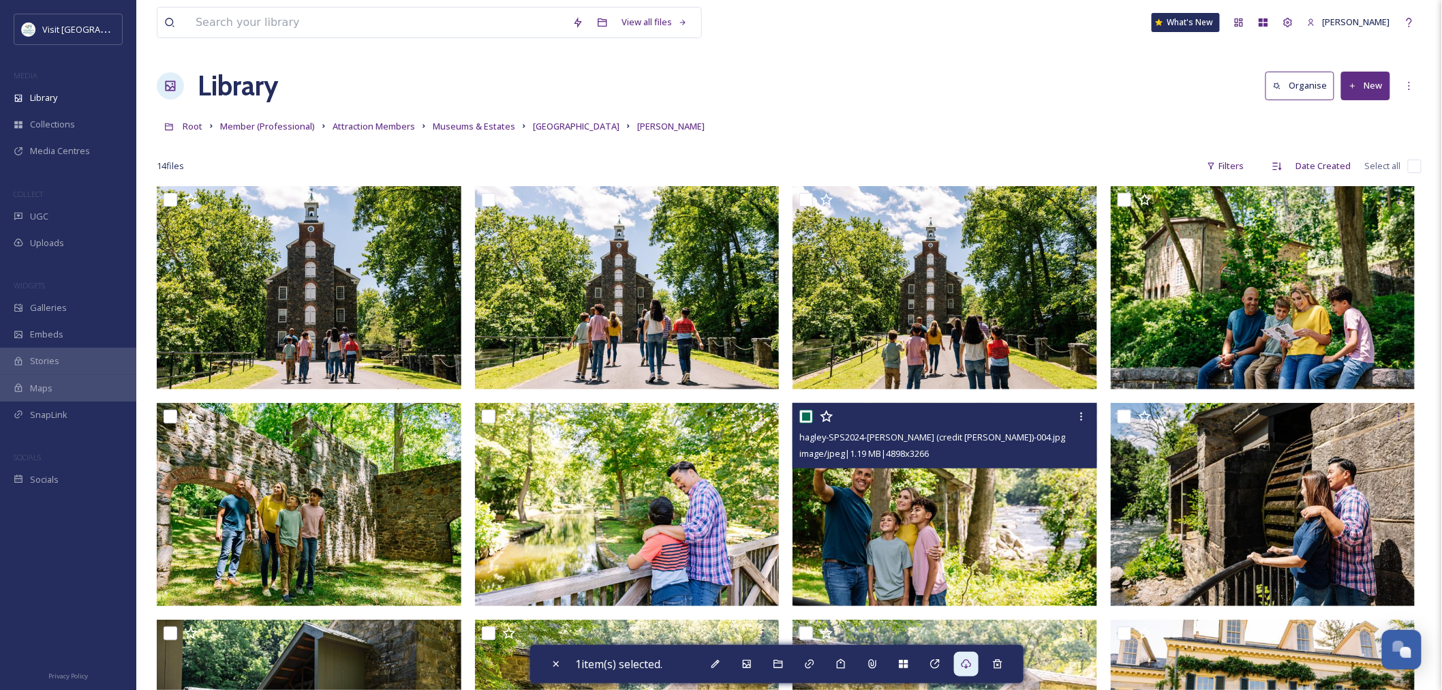
click at [811, 411] on input "checkbox" at bounding box center [807, 417] width 14 height 14
checkbox input "false"
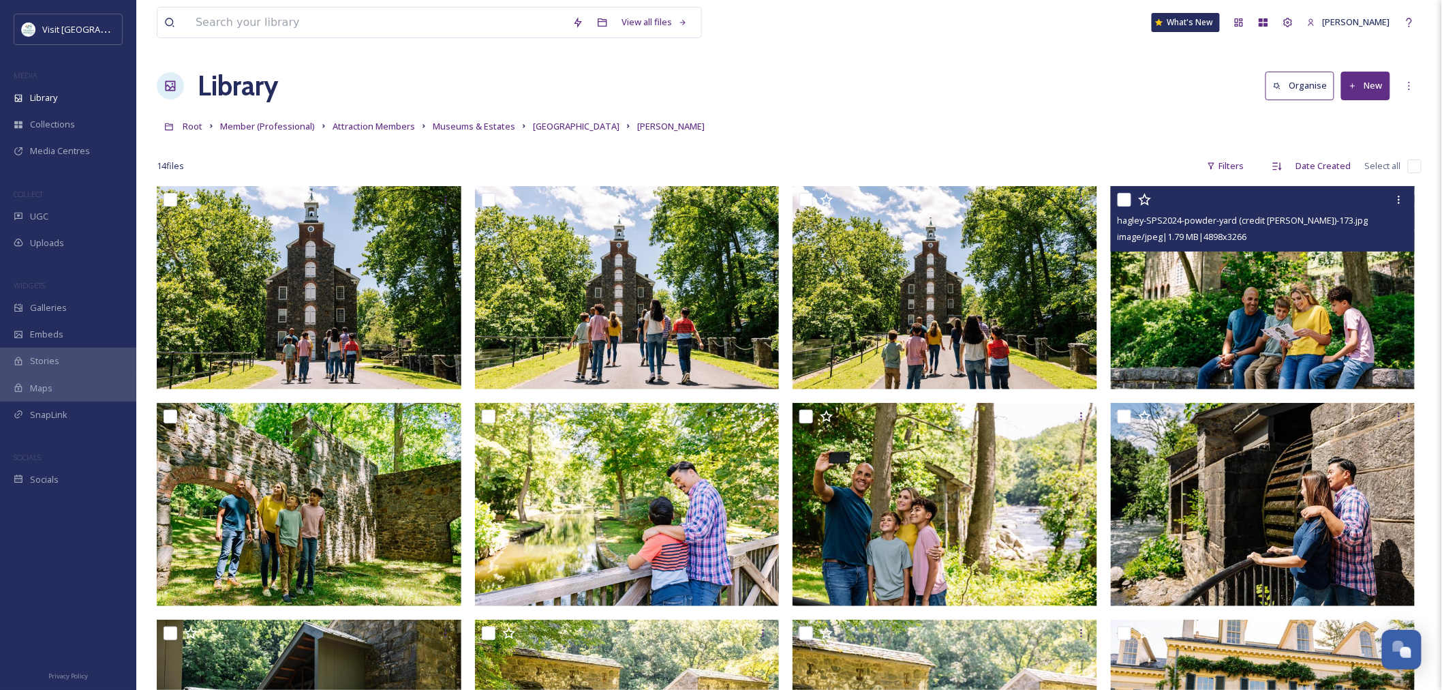
click at [1126, 202] on input "checkbox" at bounding box center [1125, 200] width 14 height 14
checkbox input "true"
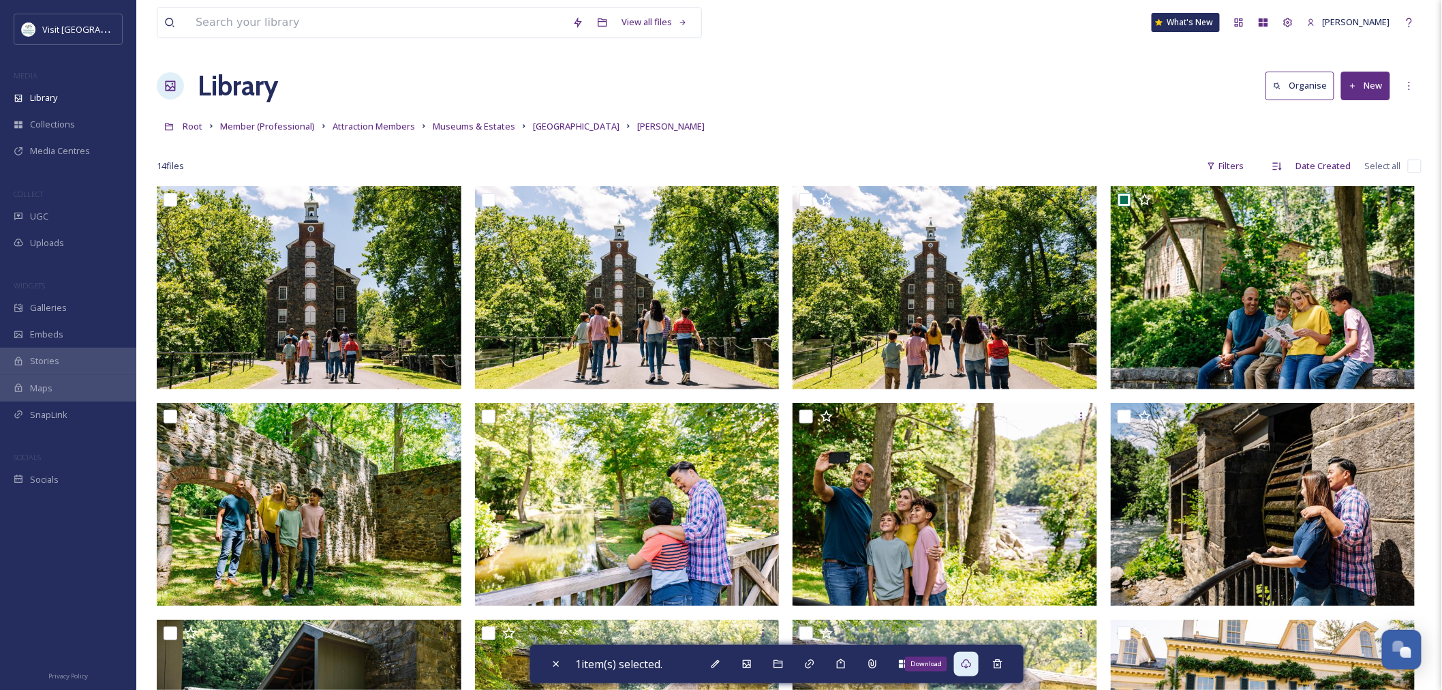
click at [976, 670] on div "Download" at bounding box center [966, 664] width 25 height 25
click at [64, 103] on div "Library" at bounding box center [68, 98] width 136 height 27
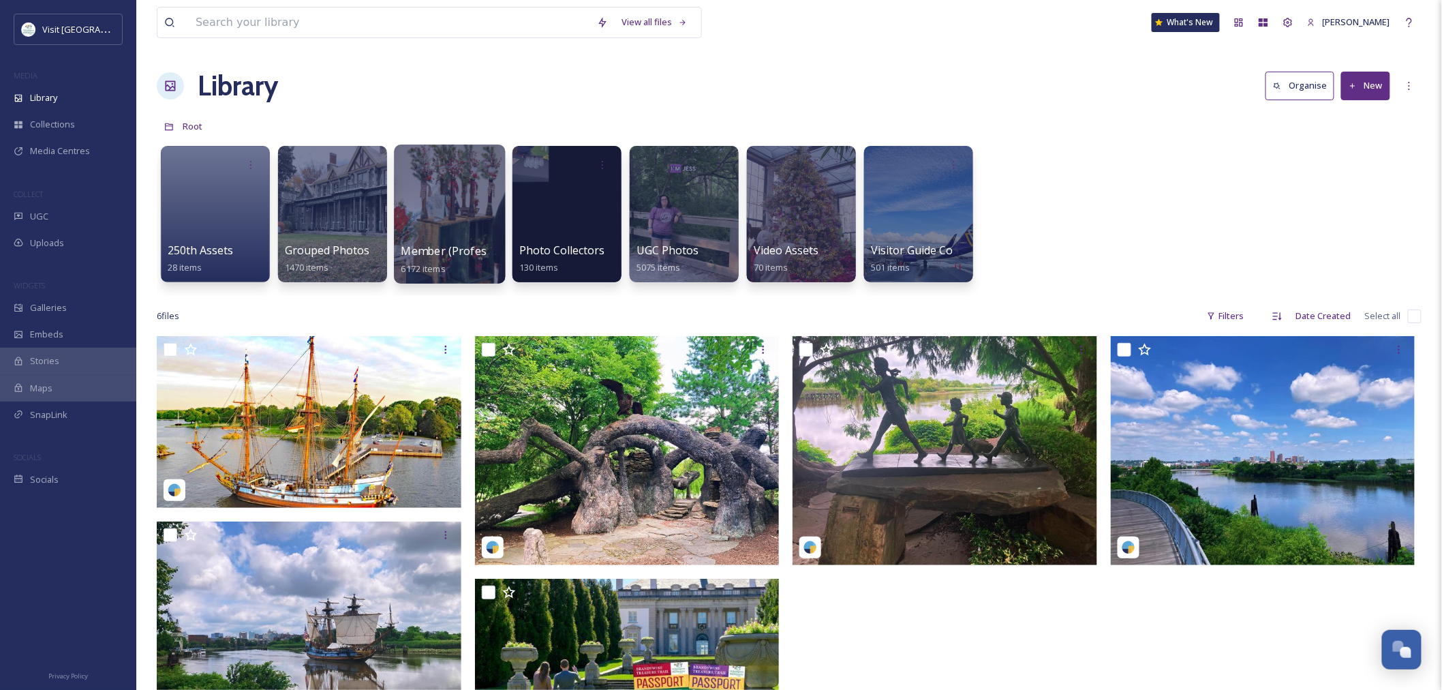
click at [440, 219] on div at bounding box center [449, 214] width 111 height 139
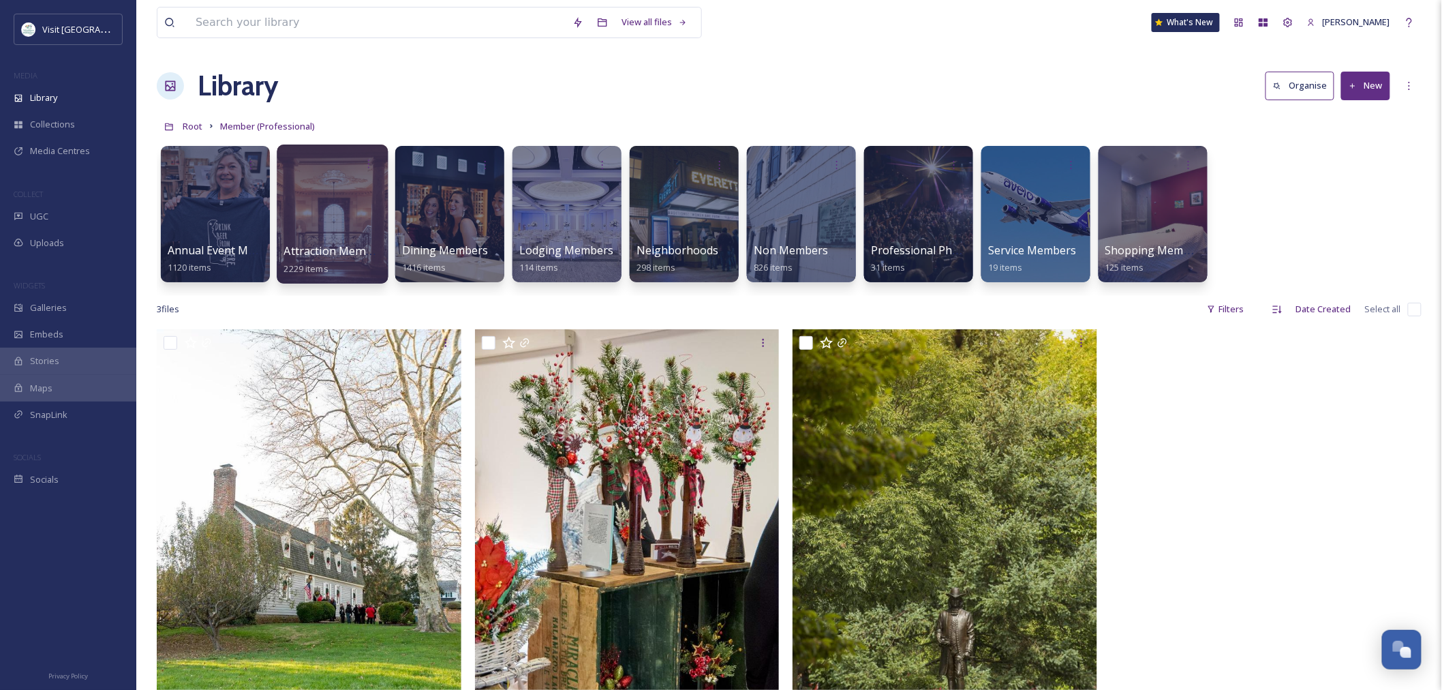
click at [371, 217] on div at bounding box center [332, 214] width 111 height 139
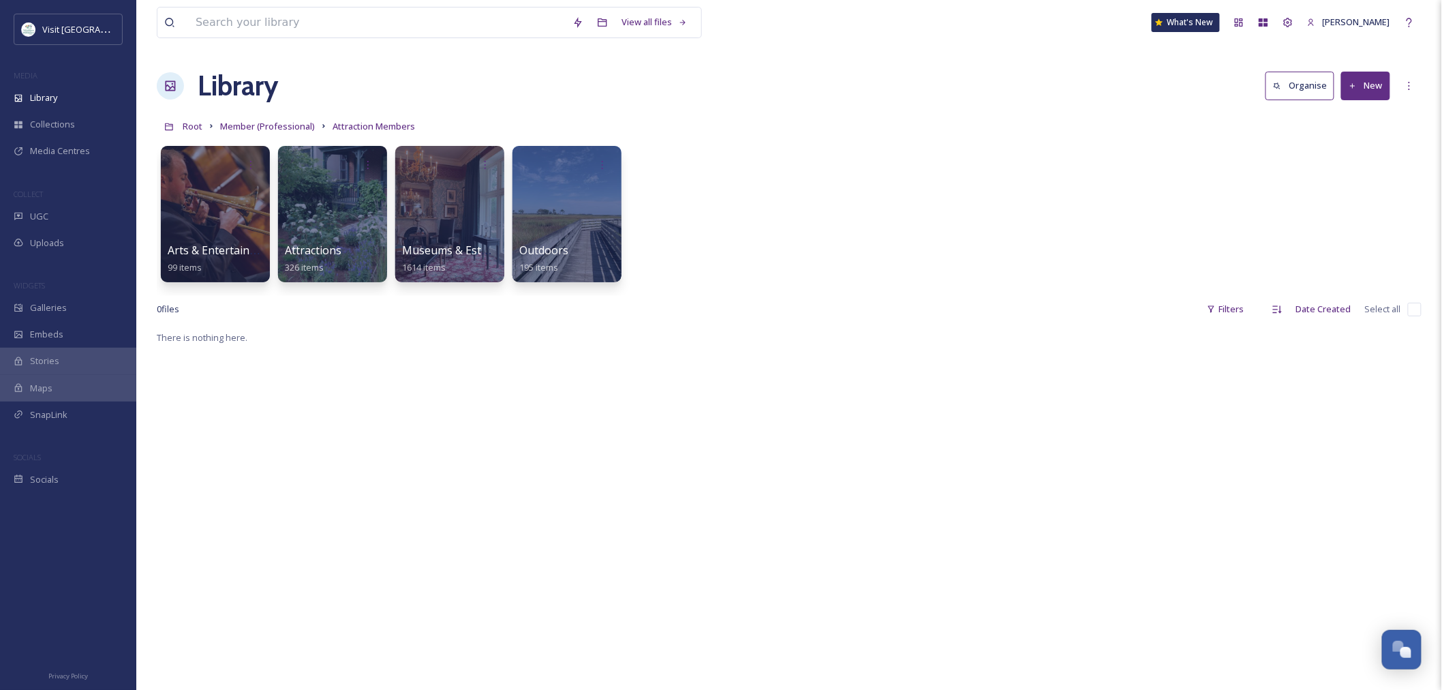
click at [371, 217] on div at bounding box center [332, 214] width 109 height 136
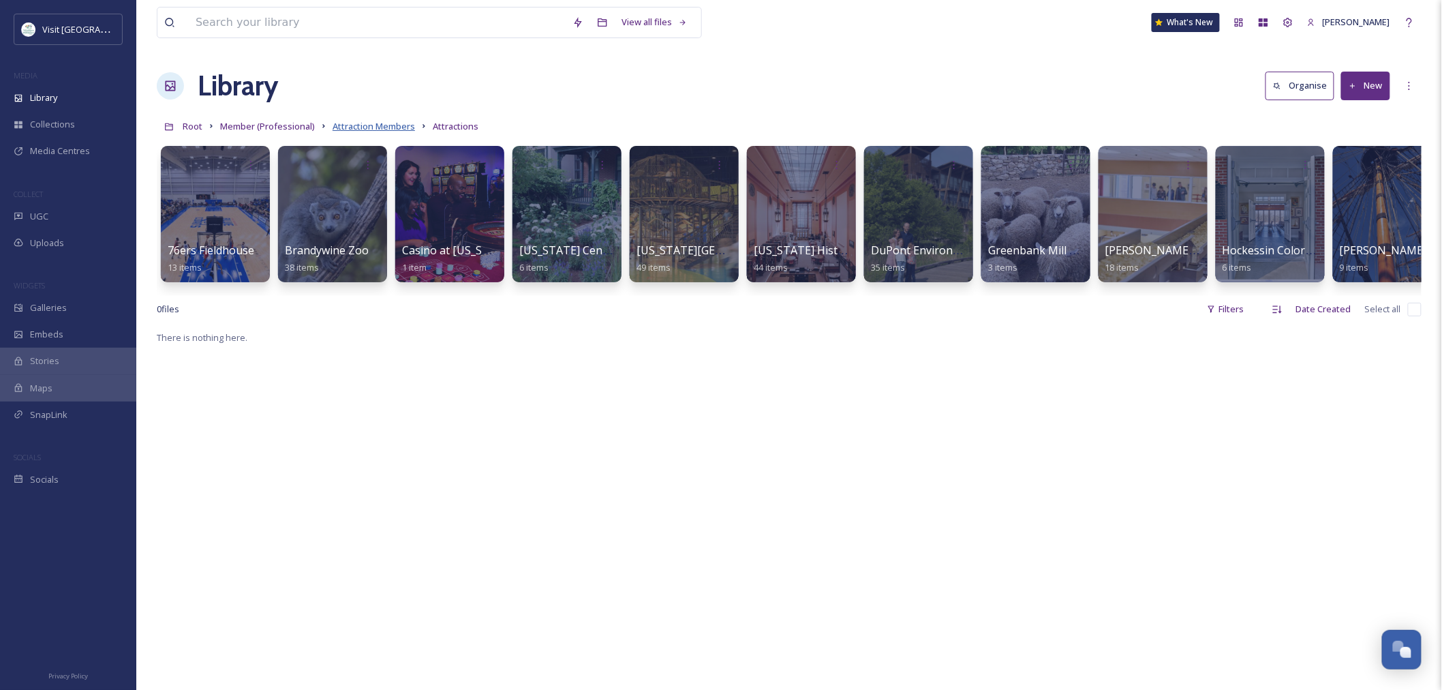
click at [379, 123] on span "Attraction Members" at bounding box center [374, 126] width 82 height 12
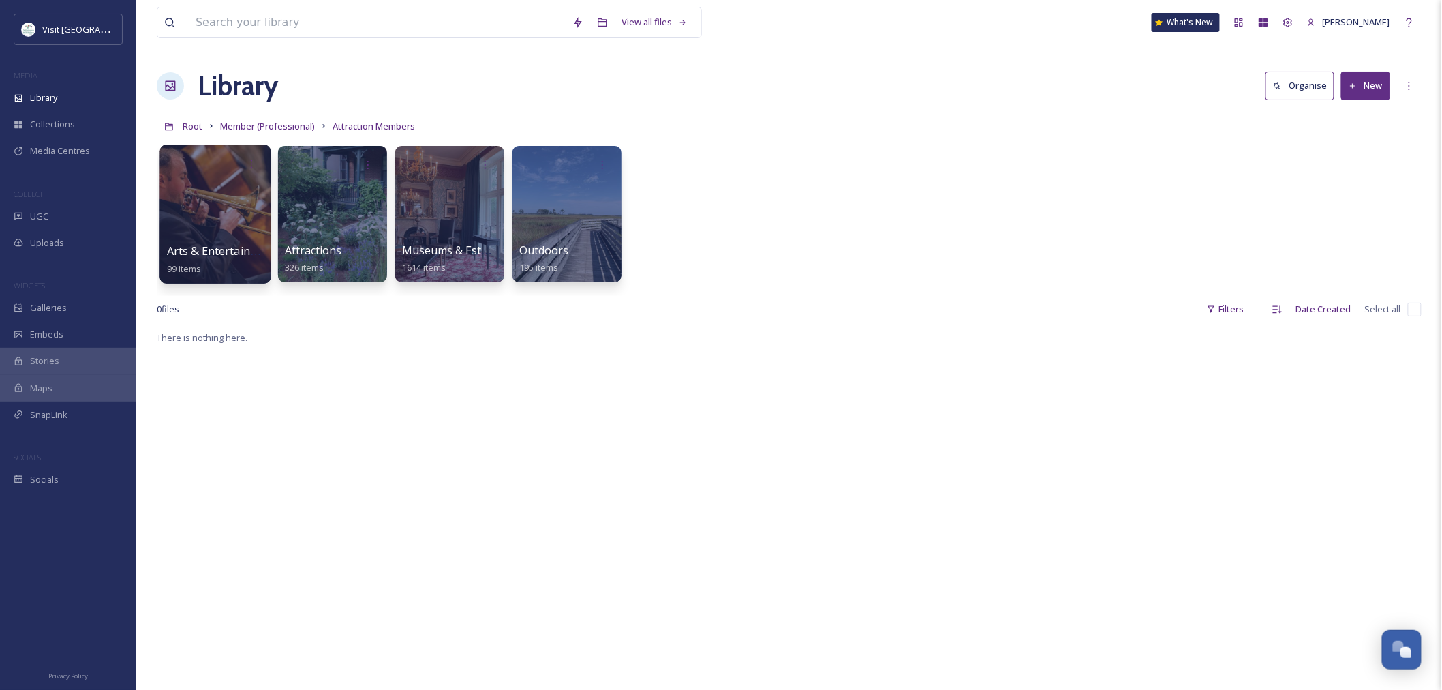
click at [234, 233] on div at bounding box center [215, 214] width 111 height 139
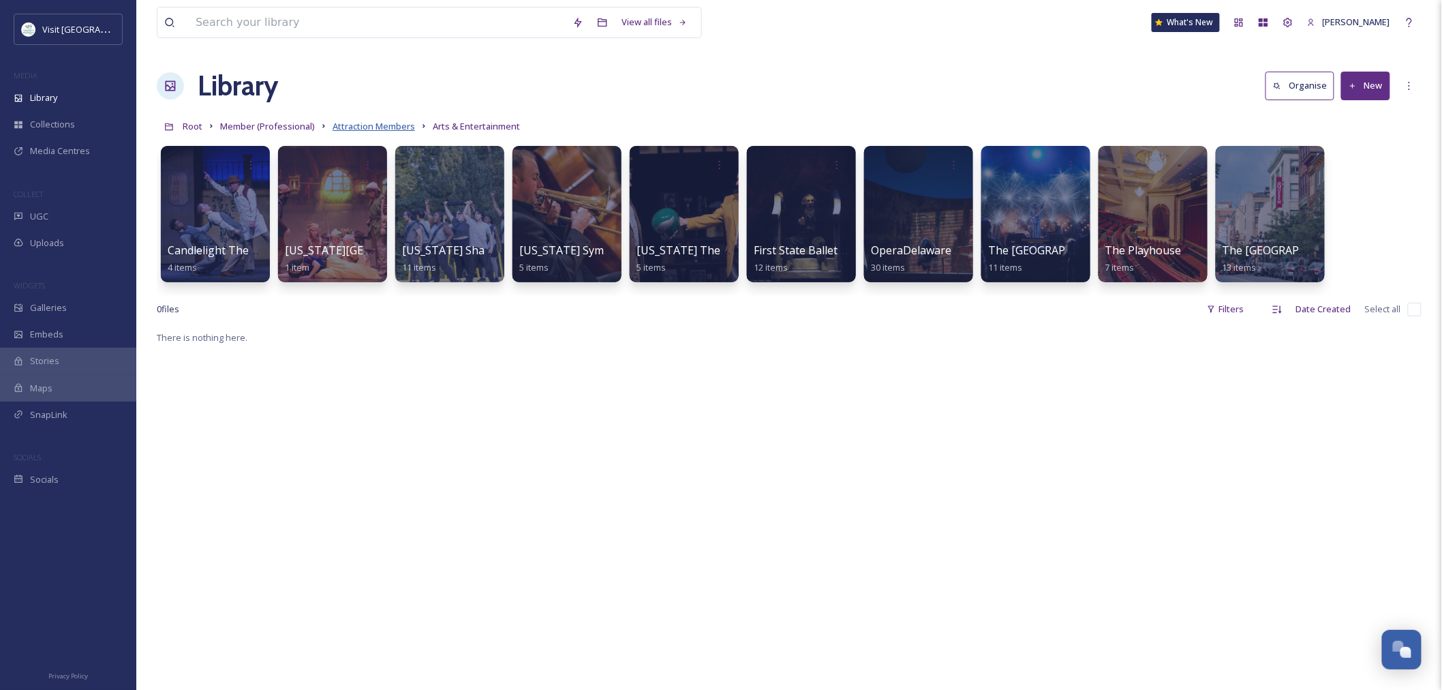
click at [344, 127] on span "Attraction Members" at bounding box center [374, 126] width 82 height 12
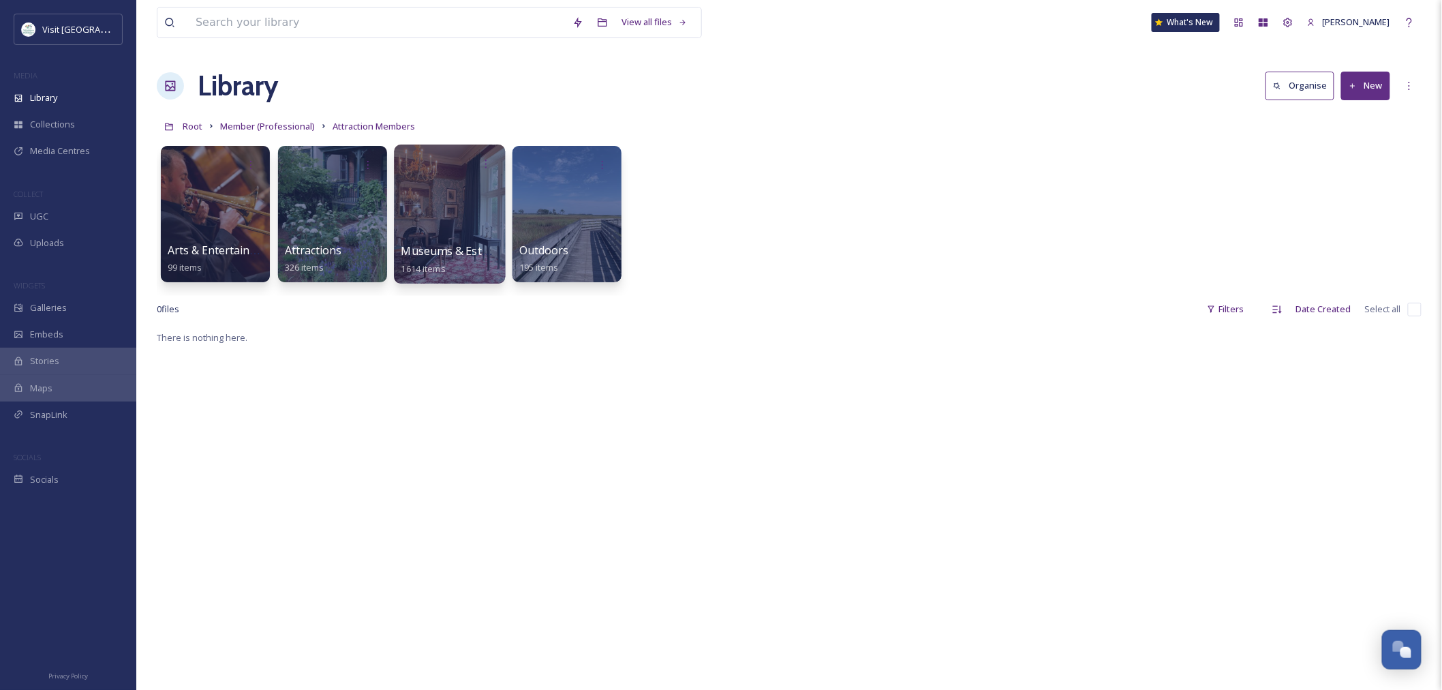
click at [428, 200] on div at bounding box center [449, 214] width 111 height 139
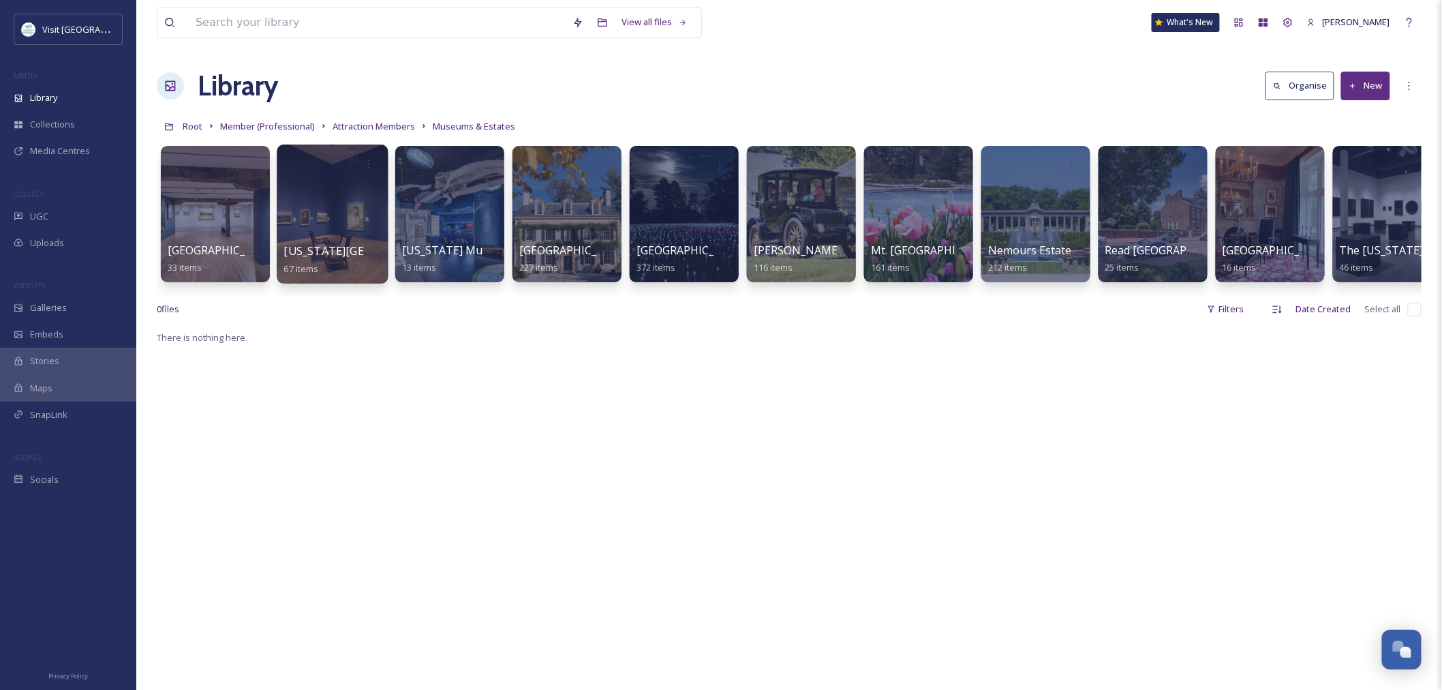
click at [344, 228] on div at bounding box center [332, 214] width 111 height 139
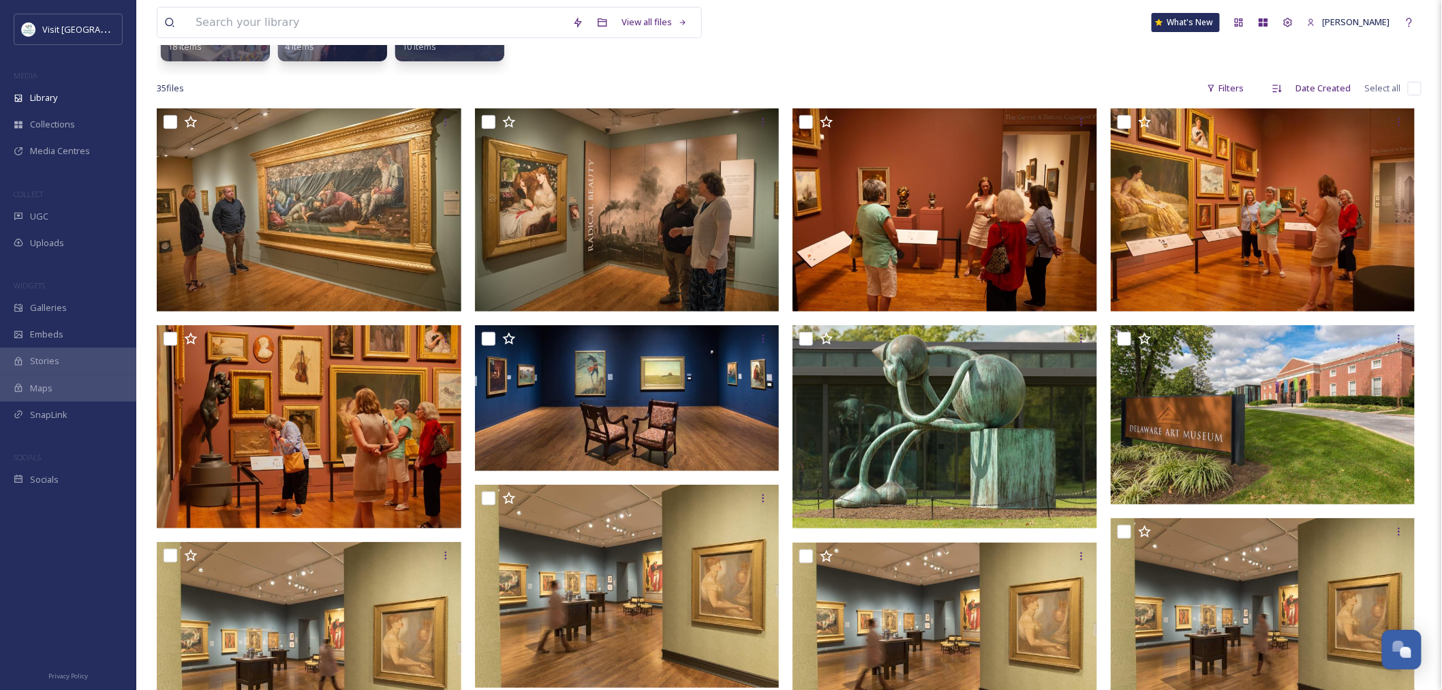
scroll to position [303, 0]
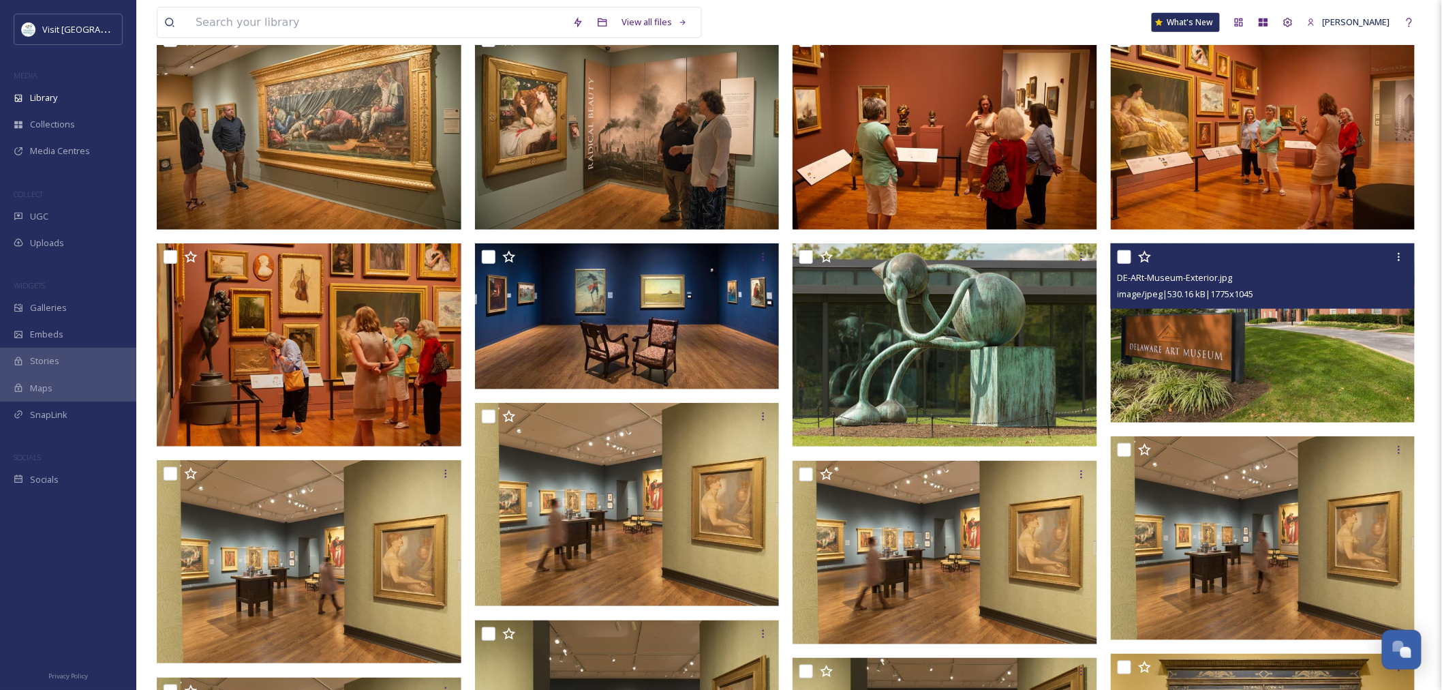
click at [1128, 257] on input "checkbox" at bounding box center [1125, 257] width 14 height 14
checkbox input "true"
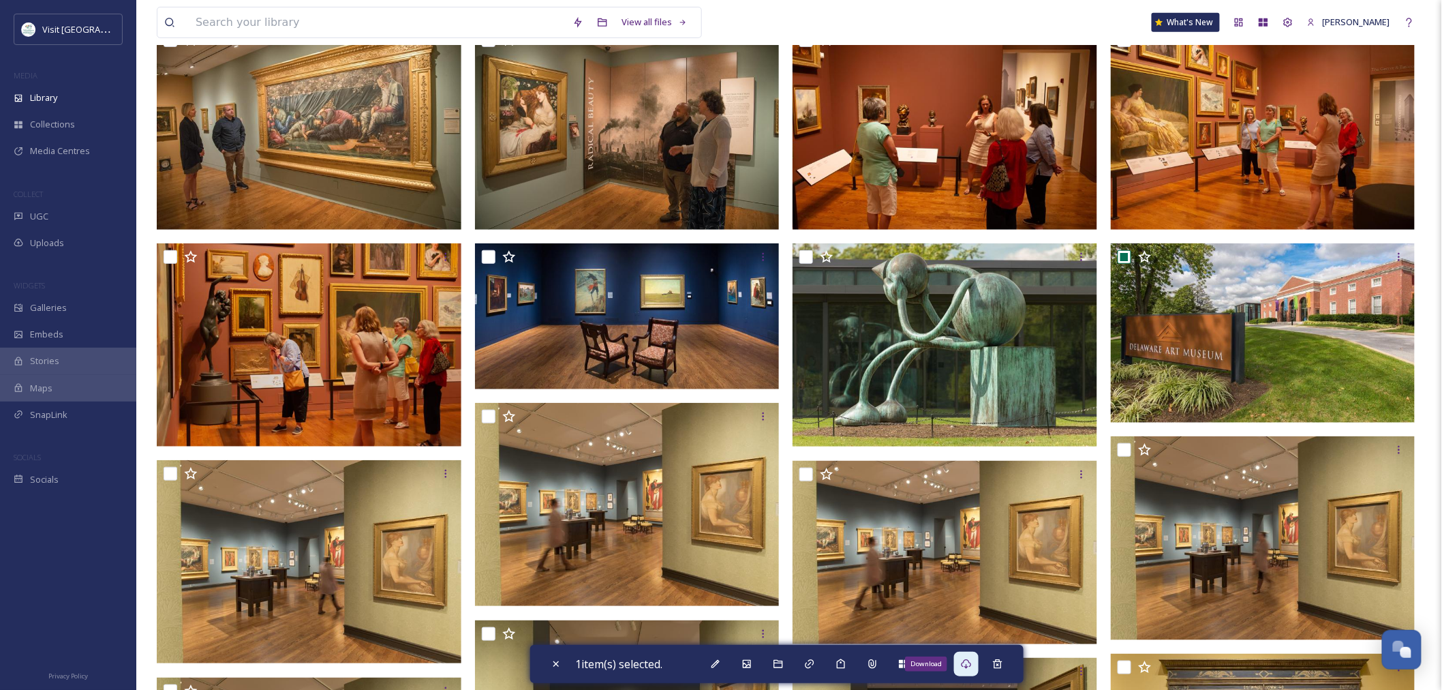
click at [966, 664] on icon at bounding box center [967, 664] width 10 height 10
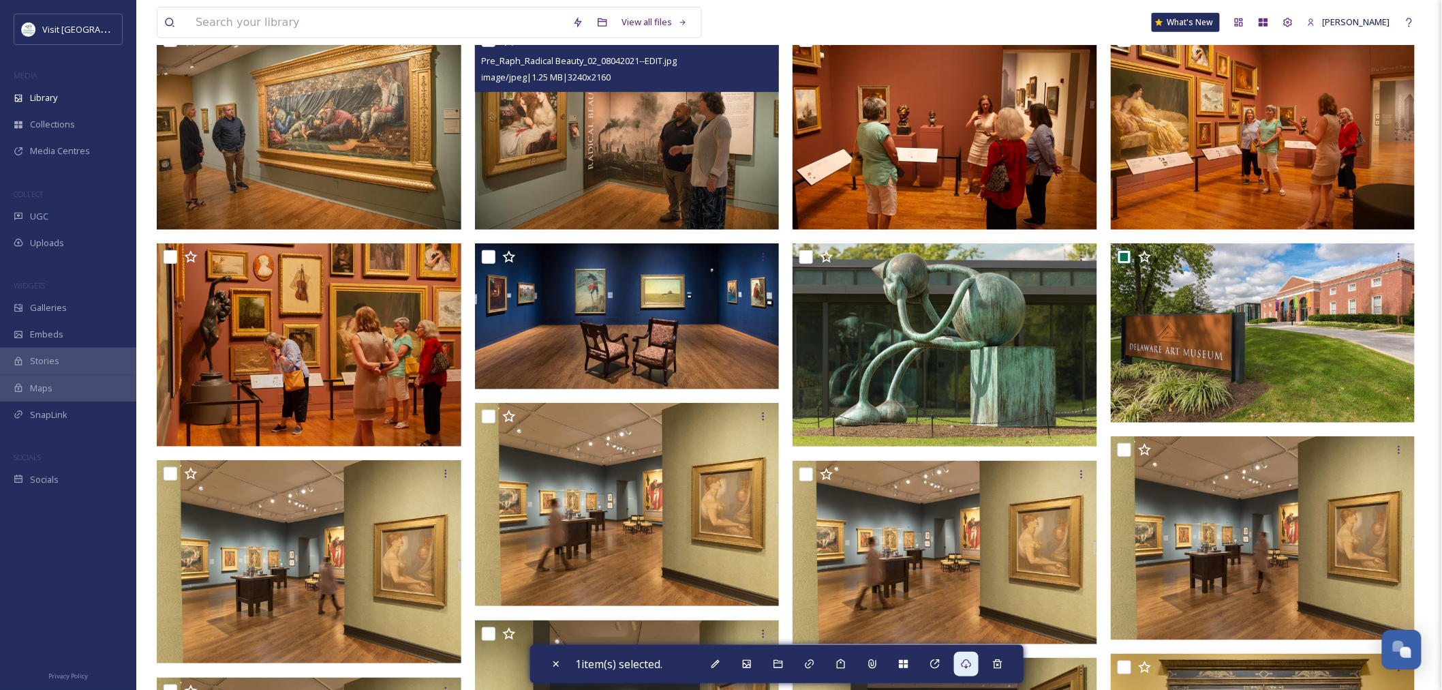
scroll to position [0, 0]
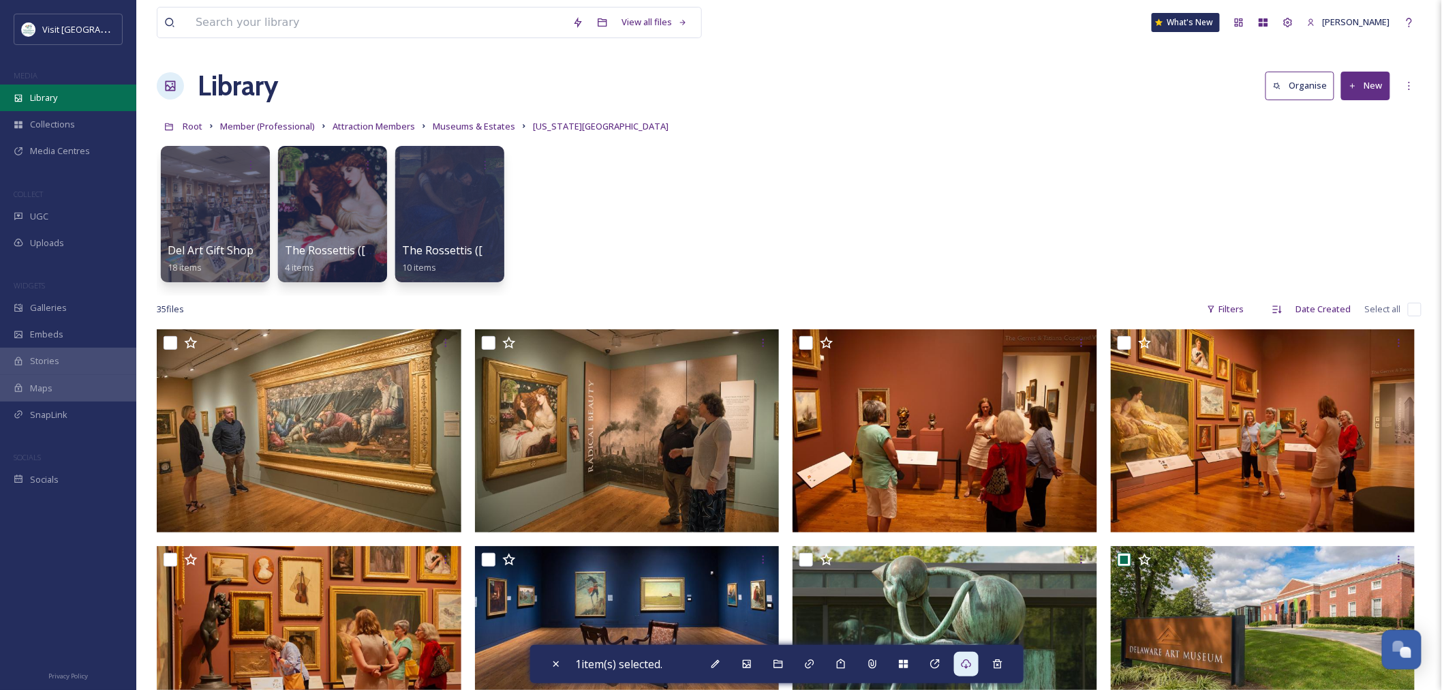
click at [92, 97] on div "Library" at bounding box center [68, 98] width 136 height 27
